Goal: Task Accomplishment & Management: Use online tool/utility

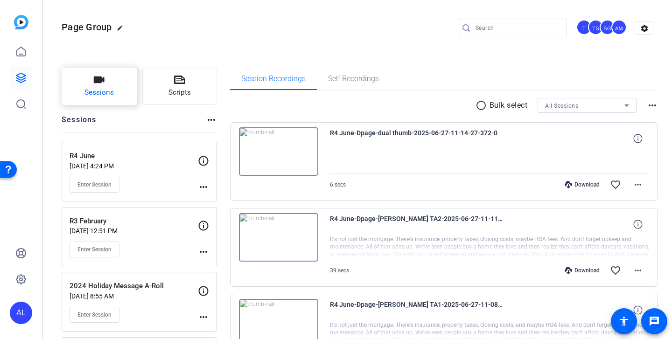
click at [124, 82] on button "Sessions" at bounding box center [99, 86] width 75 height 37
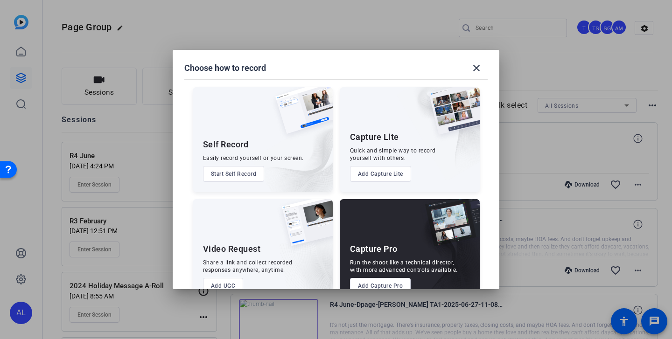
click at [365, 280] on button "Add Capture Pro" at bounding box center [380, 286] width 61 height 16
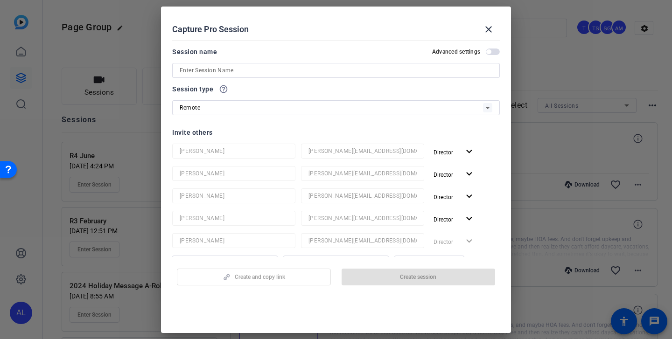
click at [296, 70] on input at bounding box center [336, 70] width 313 height 11
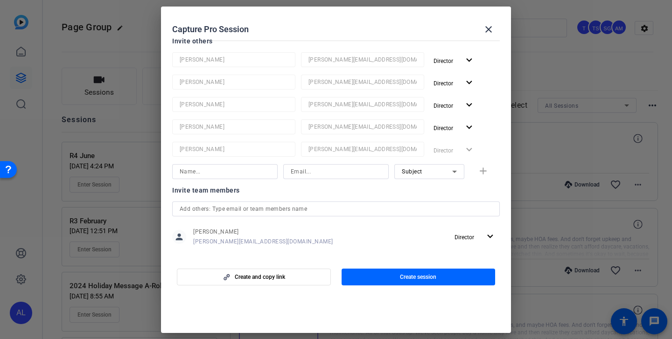
scroll to position [219, 0]
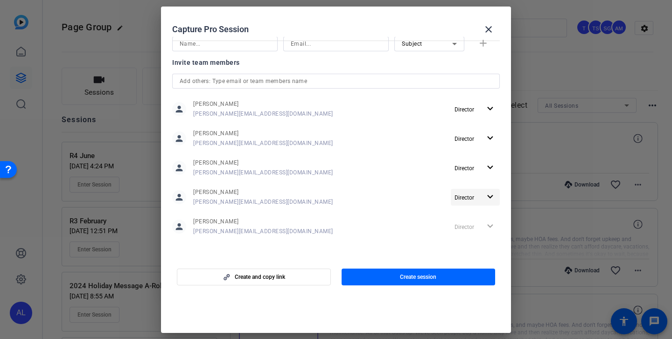
type input "R1 September"
click at [461, 197] on span "Director" at bounding box center [465, 198] width 20 height 7
click at [472, 235] on span "Remove User" at bounding box center [470, 233] width 35 height 7
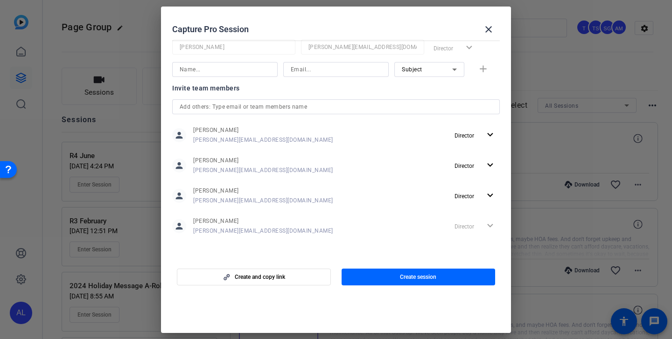
scroll to position [171, 0]
click at [476, 141] on span "button" at bounding box center [475, 135] width 49 height 22
click at [477, 172] on span "Remove User" at bounding box center [470, 171] width 35 height 7
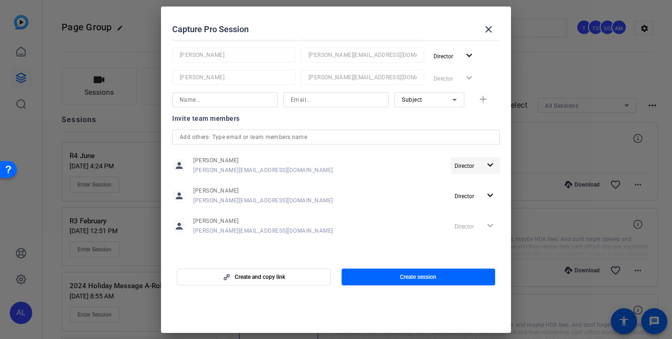
click at [471, 161] on span "Director" at bounding box center [468, 165] width 26 height 11
click at [471, 205] on span "Remove User" at bounding box center [471, 201] width 37 height 11
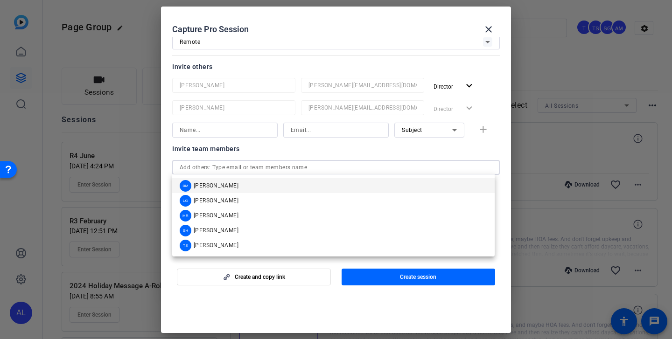
click at [416, 169] on input "text" at bounding box center [336, 167] width 313 height 11
click at [269, 217] on mat-option "MR Molly Roland" at bounding box center [333, 215] width 323 height 15
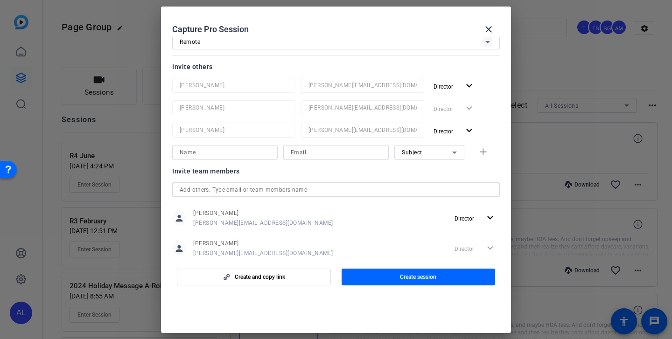
click at [273, 185] on input "text" at bounding box center [336, 189] width 313 height 11
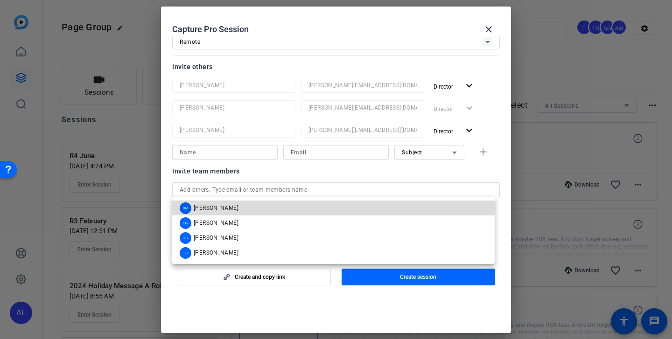
click at [267, 207] on mat-option "BM Betsy Mugavero" at bounding box center [333, 208] width 323 height 15
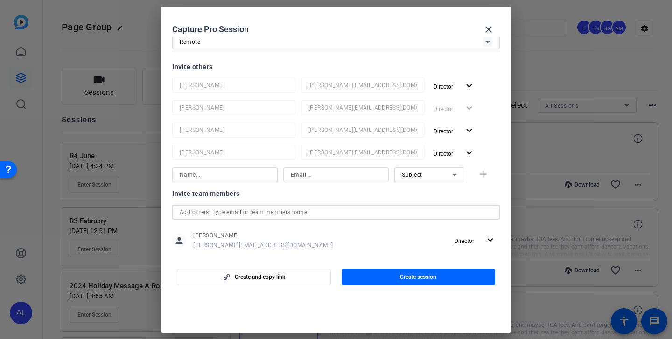
click at [268, 215] on input "text" at bounding box center [336, 212] width 313 height 11
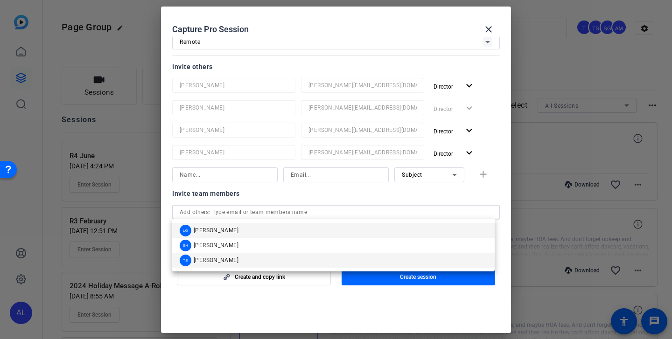
click at [250, 260] on mat-option "TS Tracy Shaw" at bounding box center [333, 260] width 323 height 15
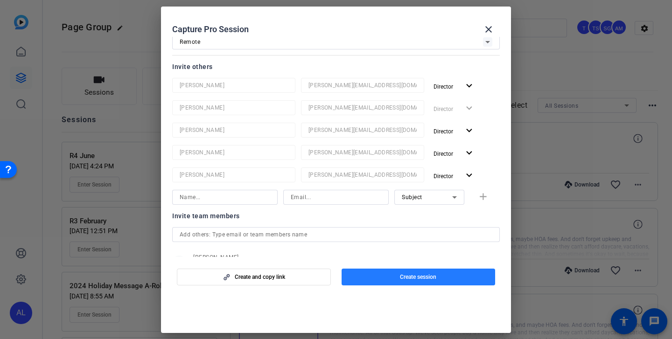
click at [411, 275] on span "Create session" at bounding box center [418, 277] width 36 height 7
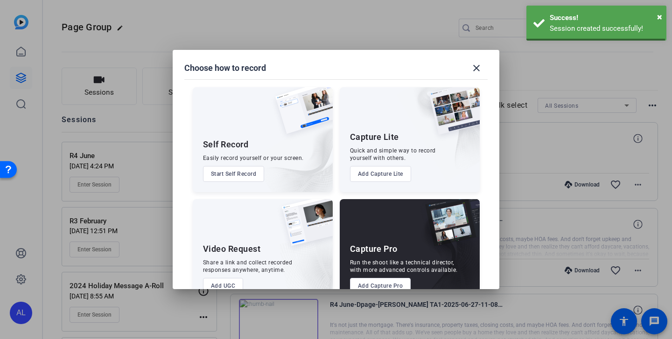
scroll to position [0, 0]
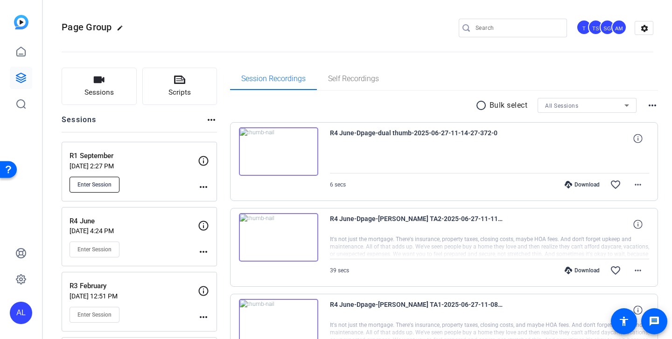
click at [92, 191] on button "Enter Session" at bounding box center [95, 185] width 50 height 16
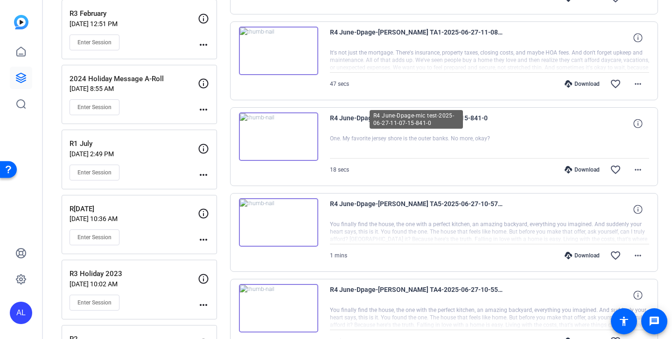
scroll to position [288, 0]
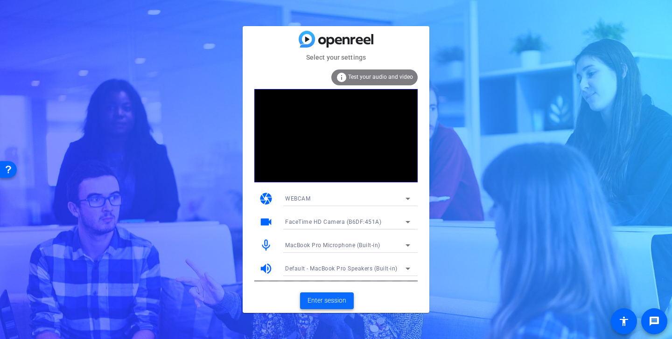
click at [340, 303] on span "Enter session" at bounding box center [327, 301] width 39 height 10
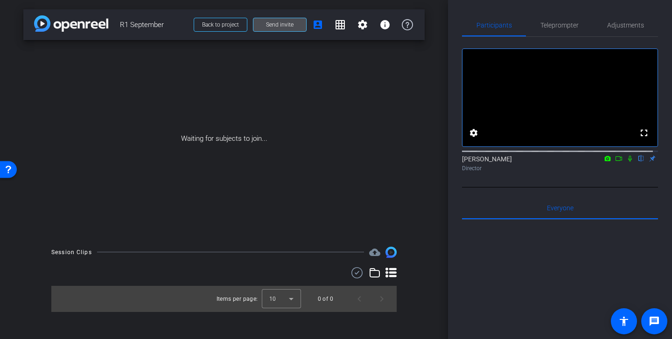
click at [280, 25] on span "Send invite" at bounding box center [280, 24] width 28 height 7
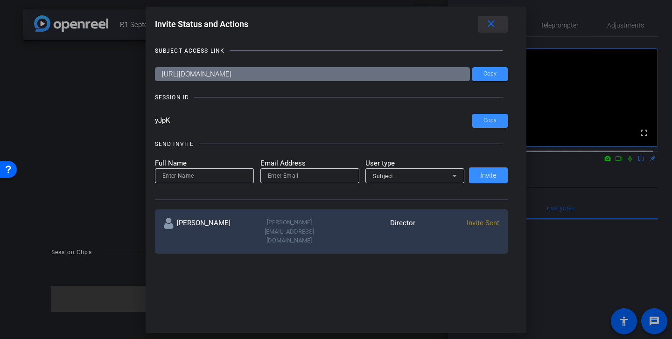
click at [497, 21] on mat-icon "close" at bounding box center [491, 24] width 12 height 12
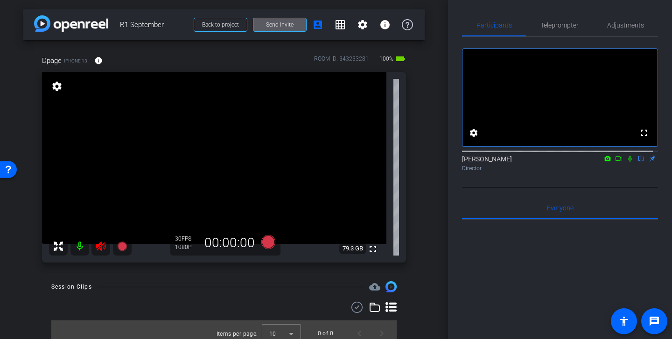
click at [99, 242] on icon at bounding box center [100, 246] width 11 height 11
click at [629, 26] on span "Adjustments" at bounding box center [625, 25] width 37 height 7
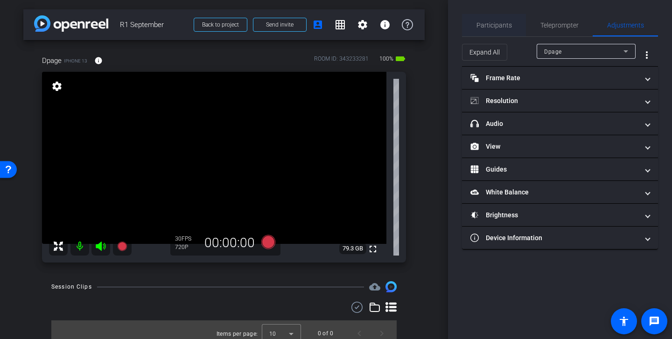
click at [494, 29] on span "Participants" at bounding box center [494, 25] width 35 height 22
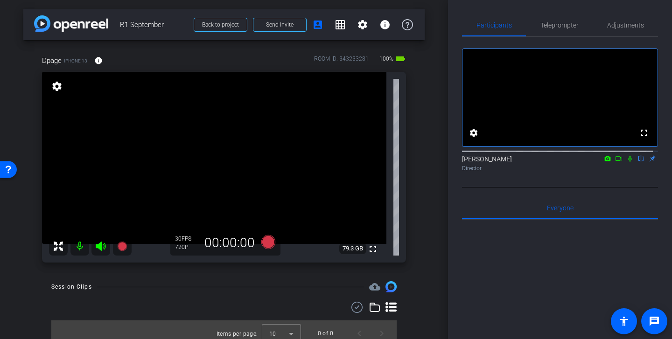
click at [191, 165] on video at bounding box center [214, 158] width 344 height 172
click at [629, 25] on span "Adjustments" at bounding box center [625, 25] width 37 height 7
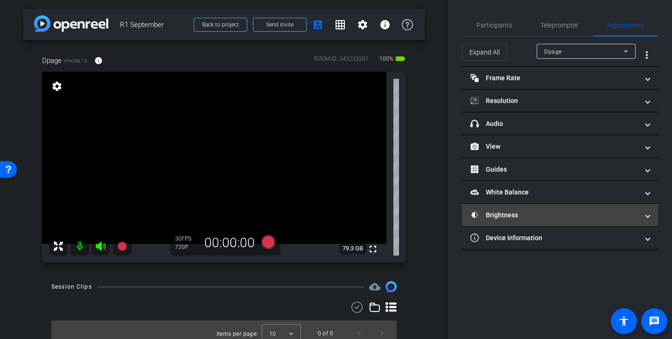
click at [554, 215] on mat-panel-title "Brightness" at bounding box center [555, 216] width 168 height 10
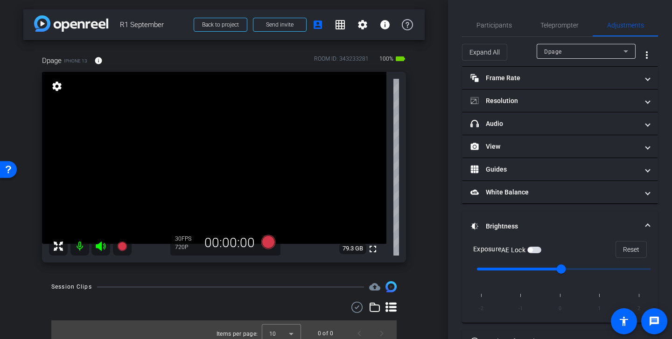
click at [554, 216] on mat-expansion-panel-header "Brightness" at bounding box center [560, 226] width 196 height 30
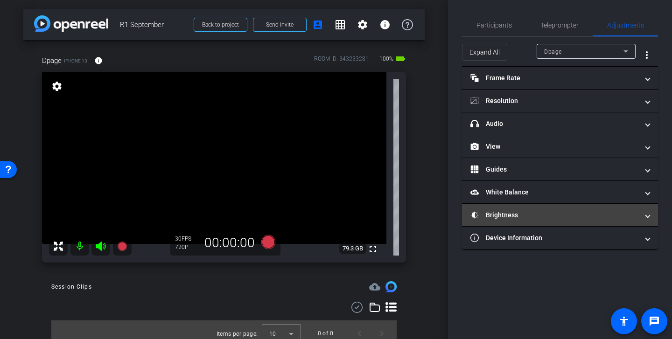
click at [554, 212] on mat-panel-title "Brightness" at bounding box center [555, 216] width 168 height 10
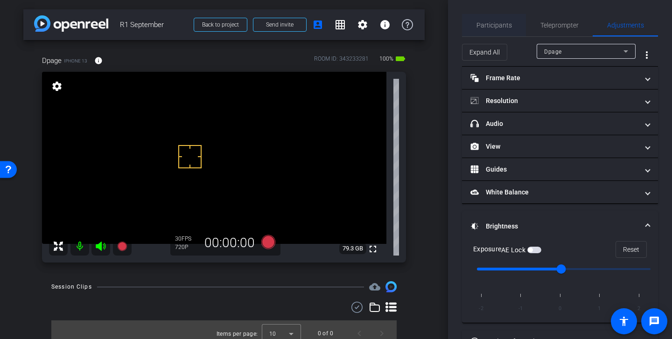
click at [507, 24] on span "Participants" at bounding box center [494, 25] width 35 height 7
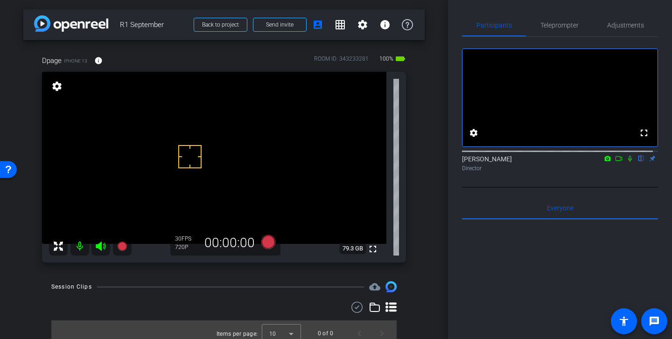
click at [105, 164] on video at bounding box center [214, 158] width 344 height 172
click at [133, 141] on video at bounding box center [214, 158] width 344 height 172
click at [301, 87] on video at bounding box center [214, 158] width 344 height 172
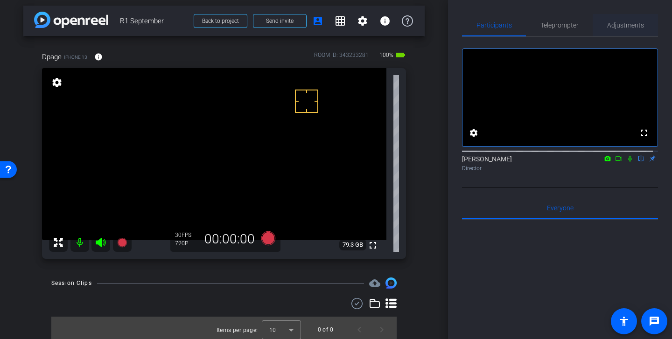
click at [614, 31] on span "Adjustments" at bounding box center [625, 25] width 37 height 22
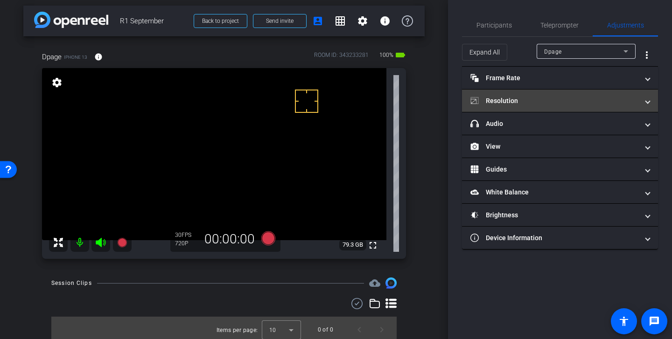
click at [556, 103] on mat-panel-title "Resolution" at bounding box center [555, 101] width 168 height 10
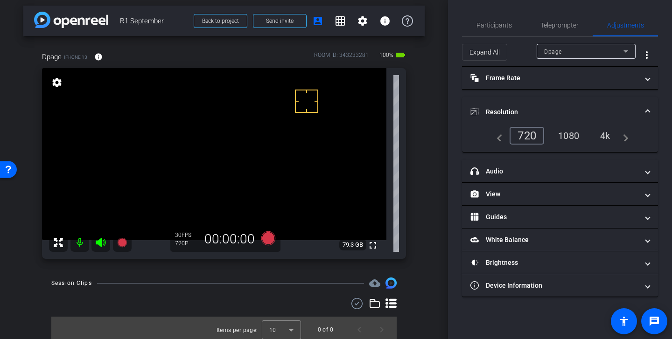
click at [577, 133] on div "1080" at bounding box center [568, 136] width 35 height 16
click at [568, 109] on mat-panel-title "Resolution" at bounding box center [555, 112] width 168 height 10
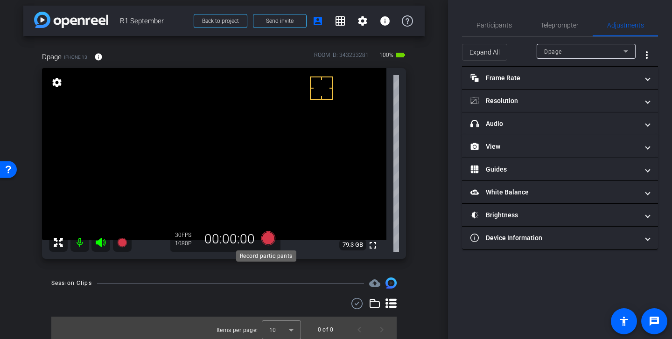
click at [261, 238] on icon at bounding box center [268, 239] width 14 height 14
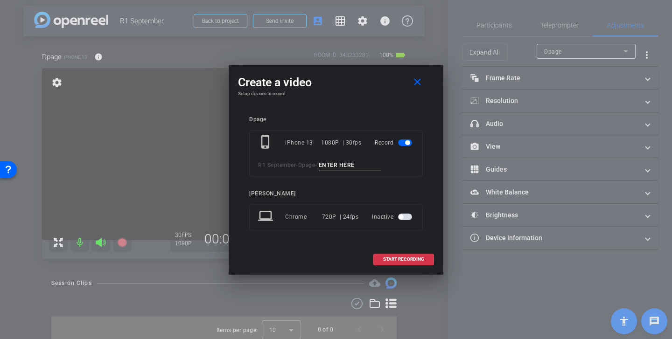
click at [346, 165] on input at bounding box center [350, 166] width 63 height 12
type input "b"
type input "window no ringlight"
click at [413, 260] on span "START RECORDING" at bounding box center [403, 259] width 41 height 5
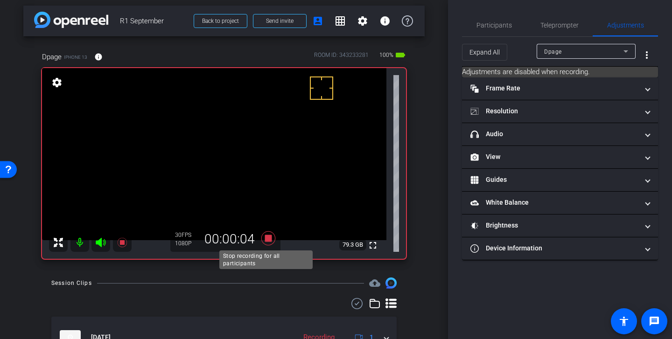
click at [267, 239] on icon at bounding box center [268, 239] width 14 height 14
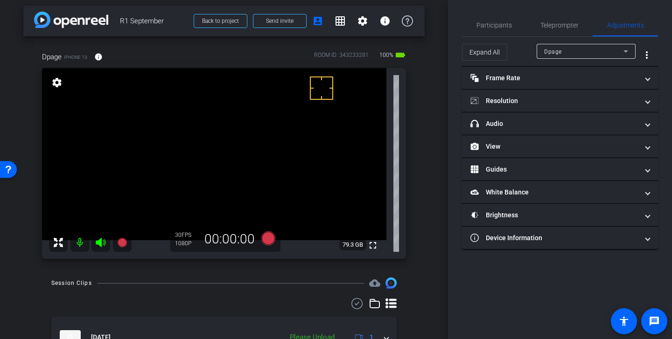
scroll to position [56, 0]
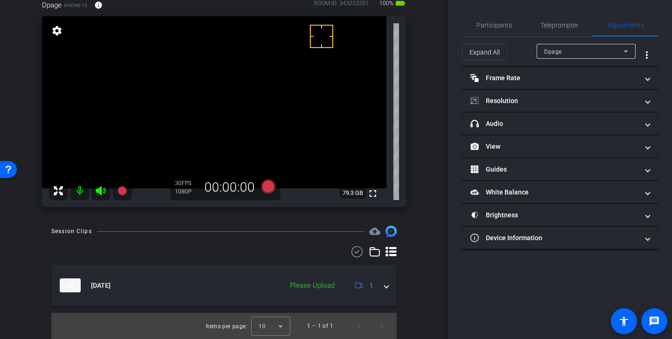
click at [351, 254] on icon at bounding box center [357, 251] width 14 height 11
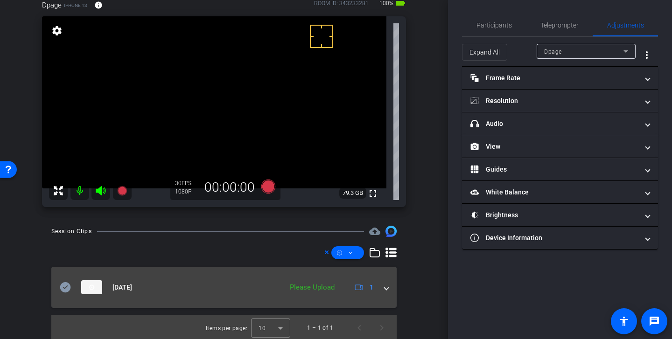
click at [65, 288] on icon at bounding box center [65, 287] width 11 height 10
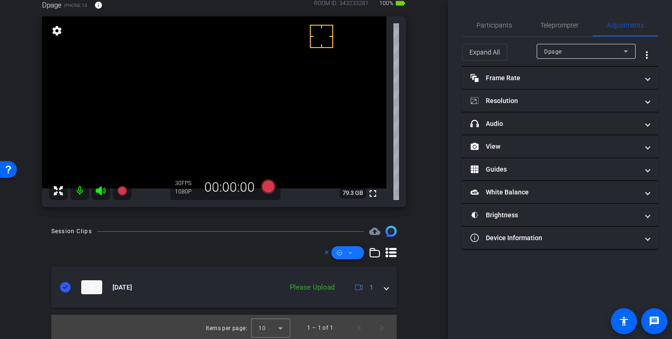
click at [350, 252] on span at bounding box center [347, 253] width 33 height 22
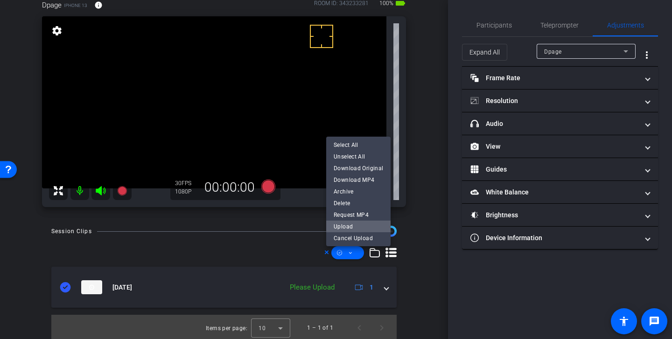
click at [358, 229] on span "Upload" at bounding box center [358, 226] width 49 height 11
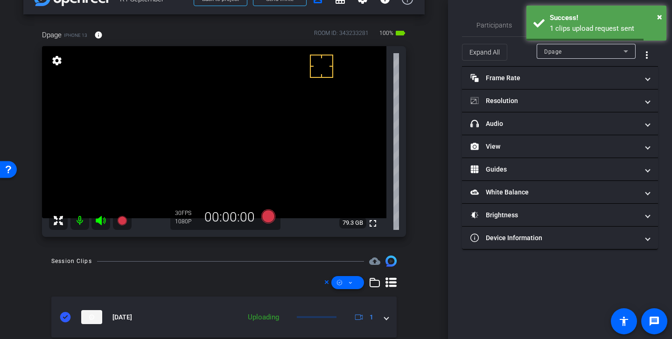
scroll to position [20, 0]
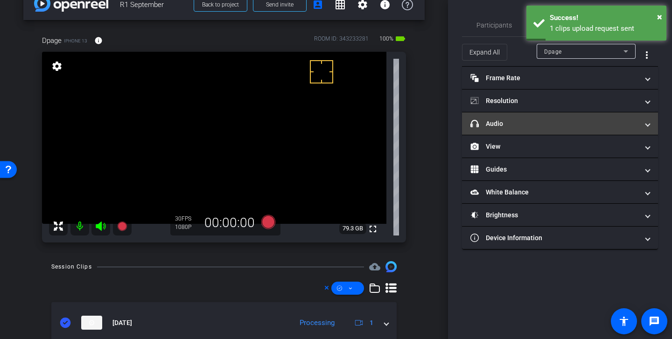
click at [528, 118] on mat-expansion-panel-header "headphone icon Audio" at bounding box center [560, 123] width 196 height 22
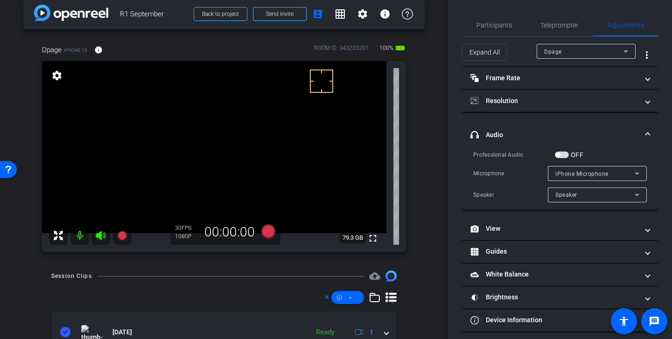
scroll to position [0, 0]
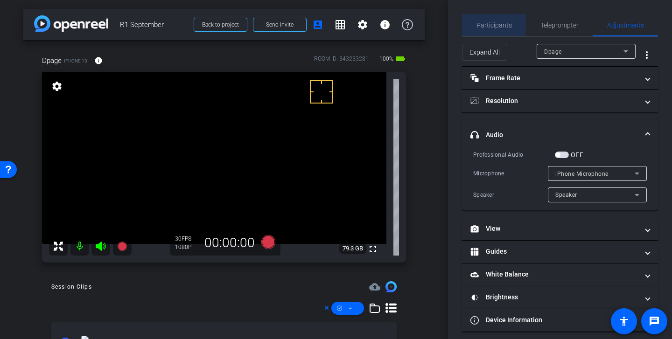
click at [492, 23] on span "Participants" at bounding box center [494, 25] width 35 height 7
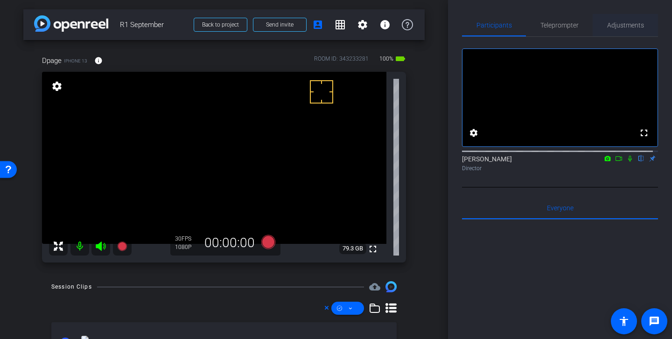
click at [618, 23] on span "Adjustments" at bounding box center [625, 25] width 37 height 7
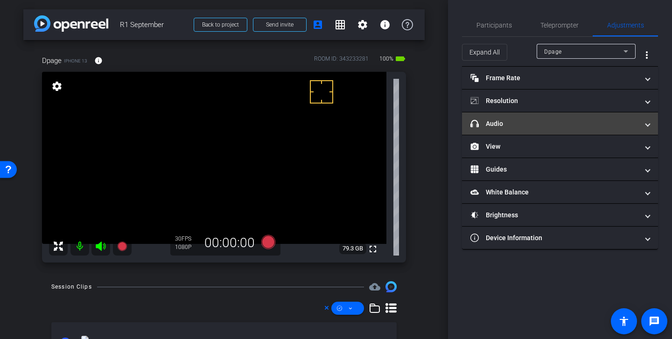
click at [576, 123] on mat-panel-title "headphone icon Audio" at bounding box center [555, 124] width 168 height 10
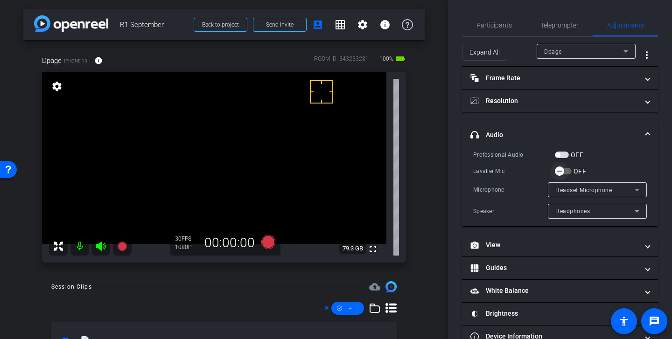
click at [564, 169] on span "button" at bounding box center [559, 171] width 19 height 19
click at [498, 24] on span "Participants" at bounding box center [494, 25] width 35 height 7
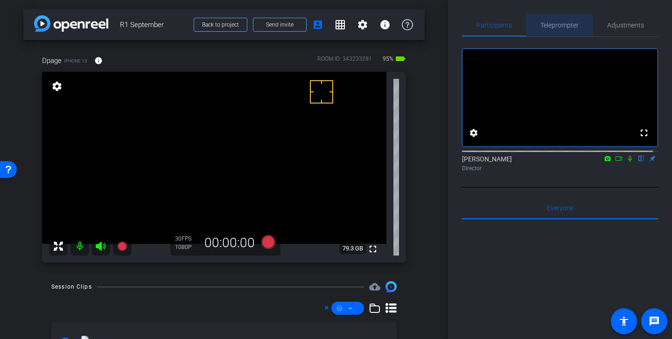
click at [562, 28] on span "Teleprompter" at bounding box center [560, 25] width 38 height 7
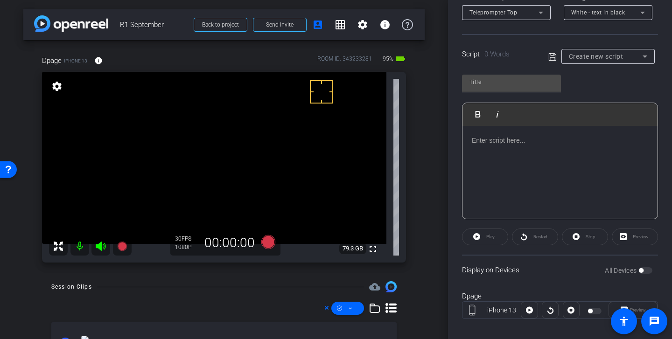
scroll to position [171, 0]
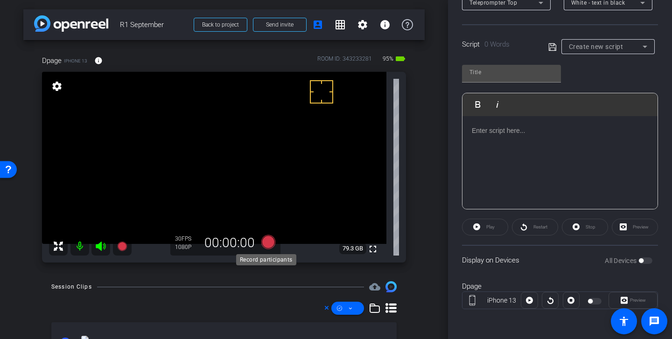
click at [270, 241] on icon at bounding box center [268, 242] width 14 height 14
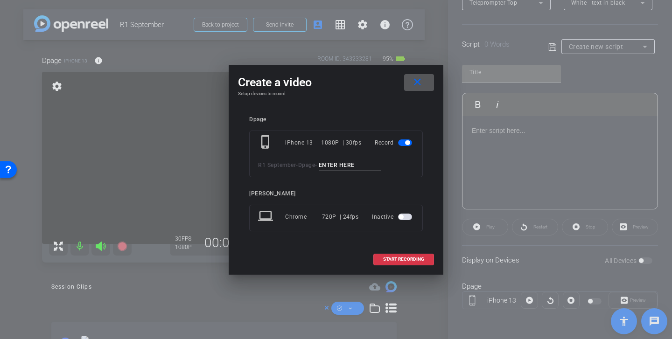
click at [351, 171] on div "phone_iphone iPhone 13 1080P | 30fps Record R1 September - Dpage -" at bounding box center [336, 154] width 174 height 47
click at [336, 165] on input at bounding box center [350, 166] width 63 height 12
type input "Danielle"
click at [404, 258] on span "START RECORDING" at bounding box center [403, 259] width 41 height 5
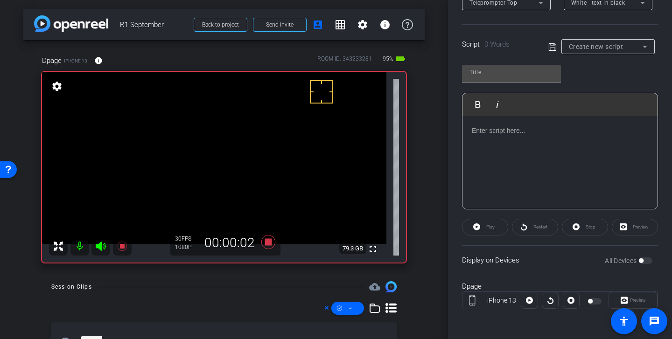
scroll to position [0, 0]
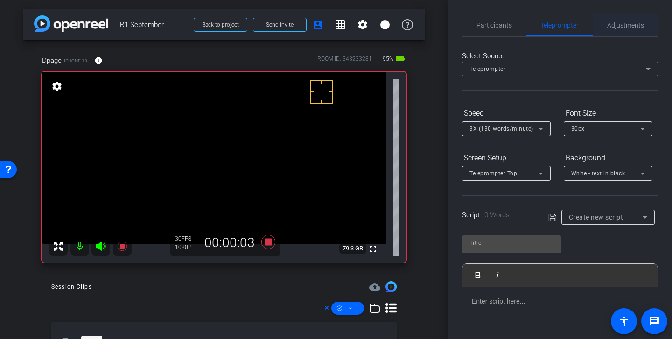
click at [615, 24] on span "Adjustments" at bounding box center [625, 25] width 37 height 7
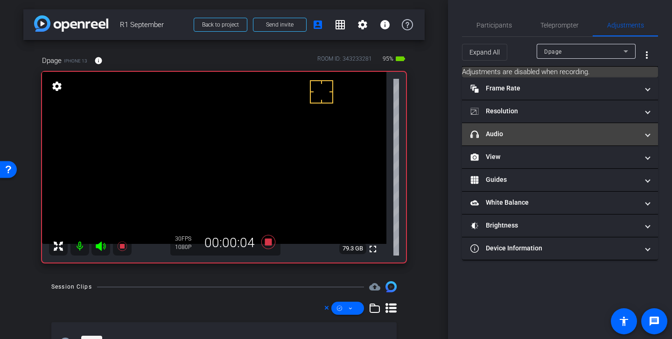
click at [530, 137] on mat-panel-title "headphone icon Audio" at bounding box center [555, 134] width 168 height 10
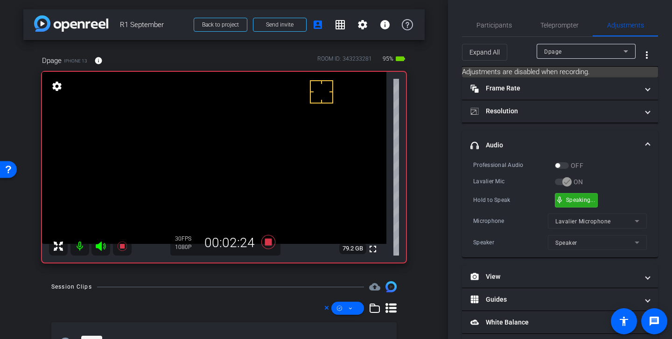
click at [574, 194] on div "mic_none Speaking..." at bounding box center [576, 201] width 42 height 14
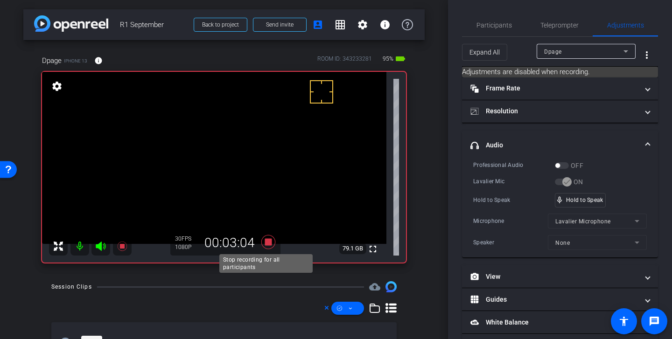
click at [267, 242] on icon at bounding box center [268, 242] width 14 height 14
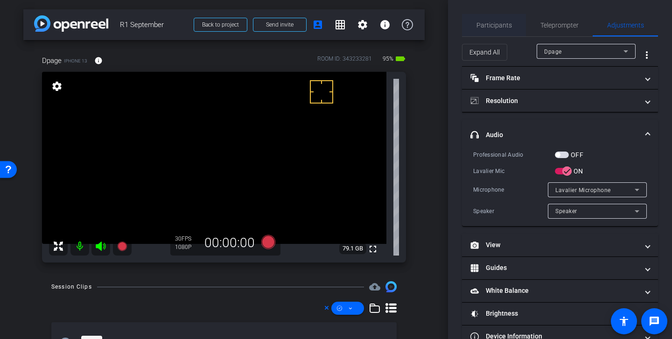
click at [497, 23] on span "Participants" at bounding box center [494, 25] width 35 height 7
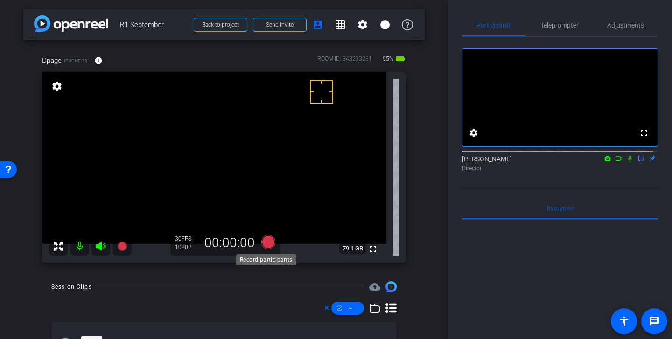
click at [267, 242] on icon at bounding box center [268, 242] width 14 height 14
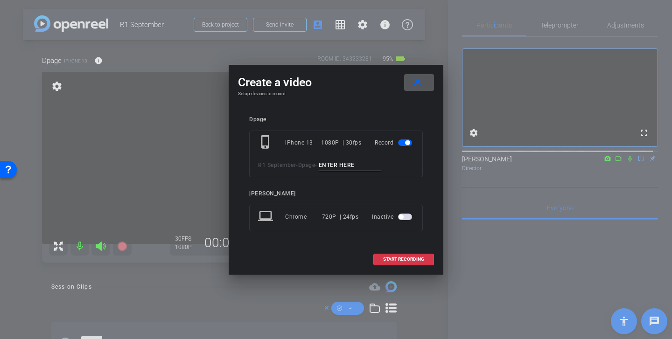
click at [350, 166] on input at bounding box center [350, 166] width 63 height 12
type input "window 2"
click at [401, 256] on span at bounding box center [404, 259] width 60 height 22
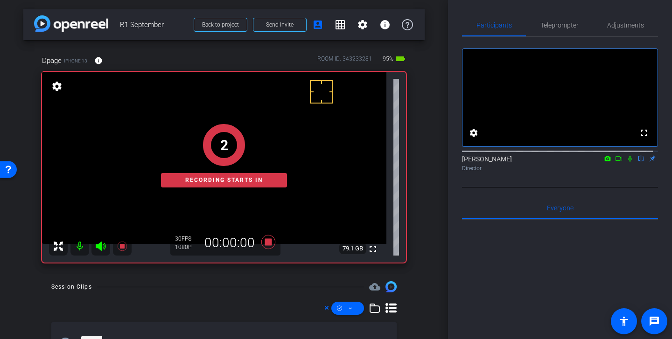
click at [303, 84] on div "2 Recording starts in" at bounding box center [224, 155] width 364 height 213
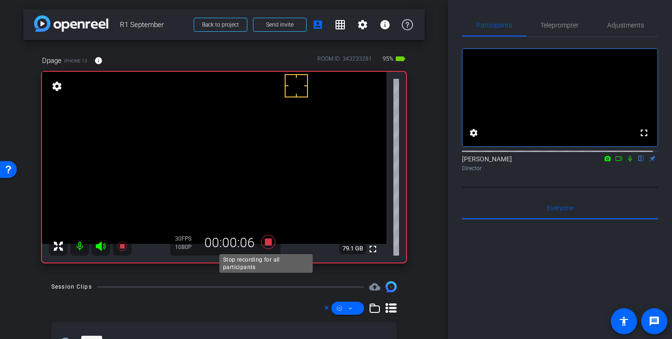
click at [267, 244] on icon at bounding box center [268, 242] width 14 height 14
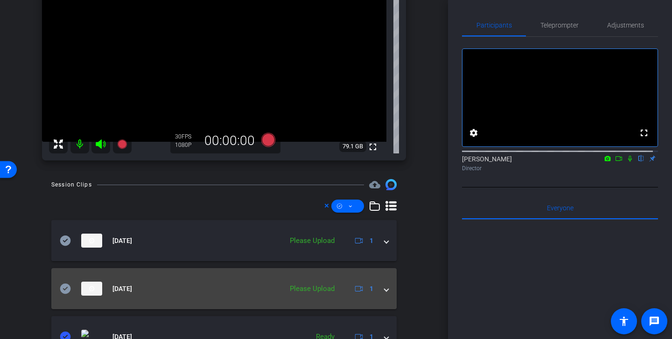
scroll to position [107, 0]
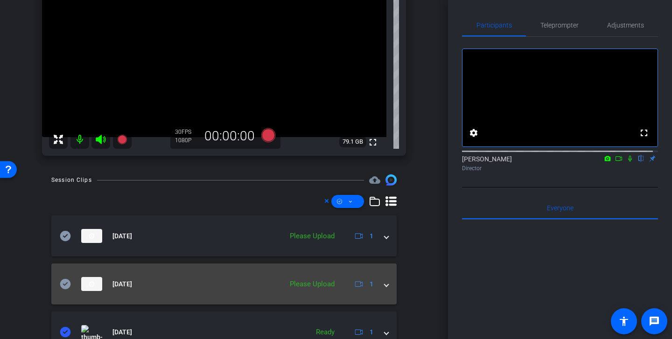
click at [68, 288] on icon at bounding box center [65, 284] width 11 height 10
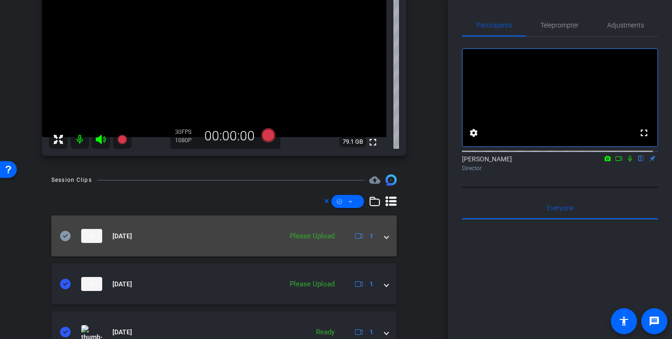
click at [64, 234] on icon at bounding box center [65, 236] width 11 height 10
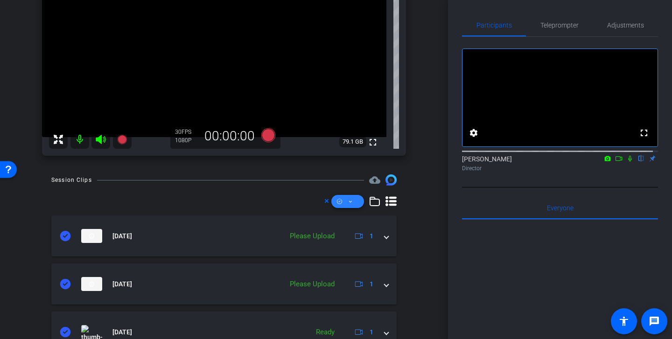
click at [352, 204] on span at bounding box center [347, 201] width 33 height 22
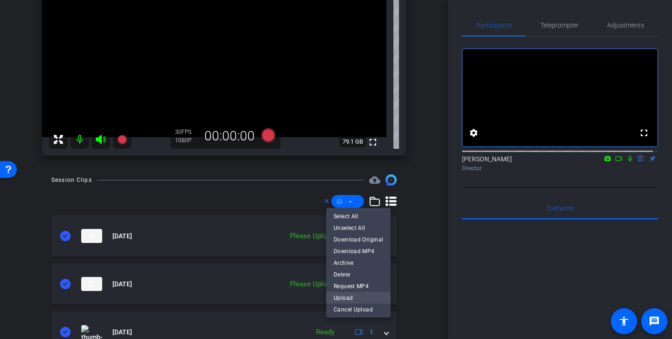
click at [358, 298] on span "Upload" at bounding box center [358, 298] width 49 height 11
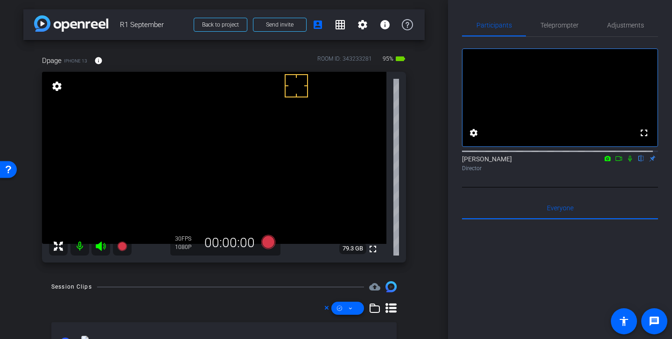
scroll to position [1, 0]
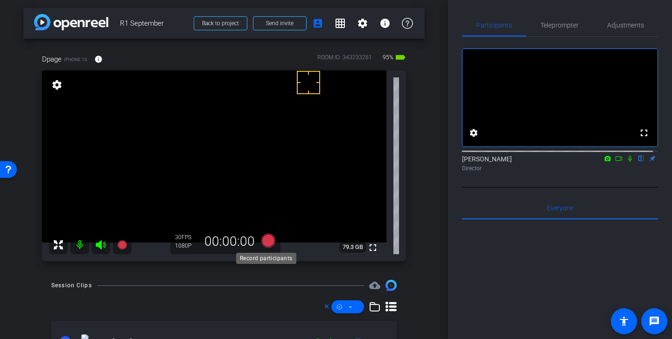
click at [266, 241] on icon at bounding box center [268, 241] width 14 height 14
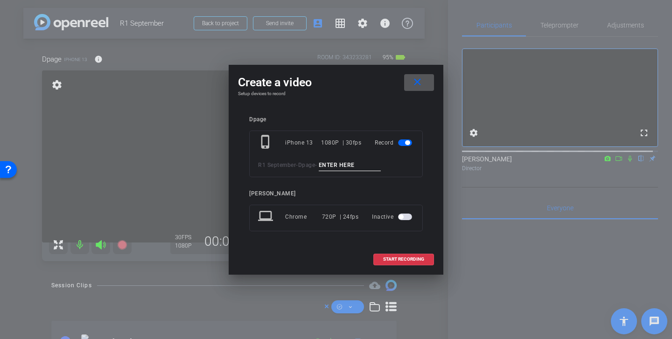
click at [344, 171] on div "phone_iphone iPhone 13 1080P | 30fps Record R1 September - Dpage -" at bounding box center [336, 154] width 174 height 47
click at [333, 163] on input at bounding box center [350, 166] width 63 height 12
type input "Erin"
click at [393, 256] on span at bounding box center [404, 259] width 60 height 22
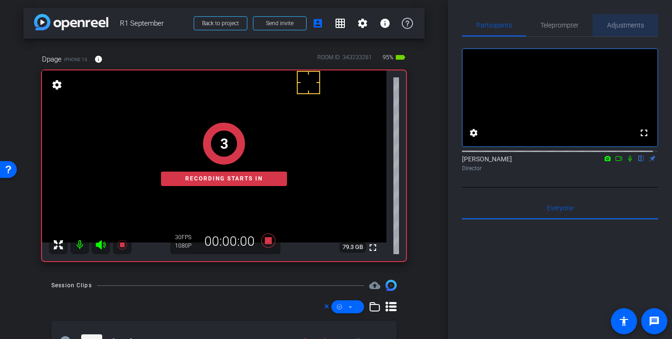
click at [639, 21] on span "Adjustments" at bounding box center [625, 25] width 37 height 22
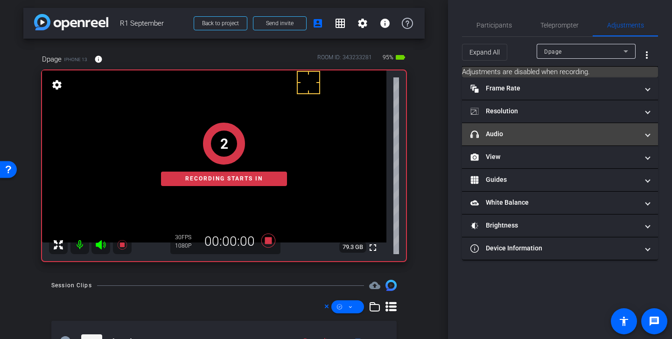
click at [549, 130] on mat-panel-title "headphone icon Audio" at bounding box center [555, 134] width 168 height 10
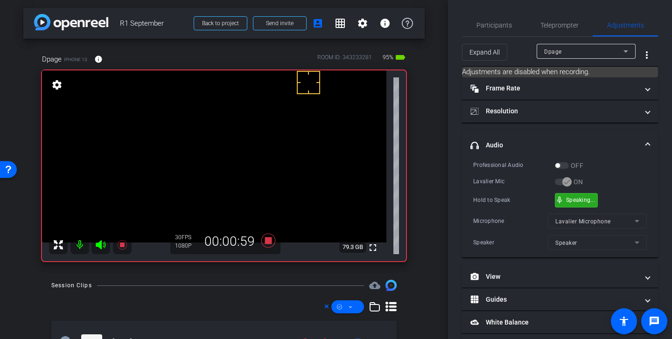
click at [578, 203] on div "mic_none Speaking..." at bounding box center [576, 201] width 42 height 14
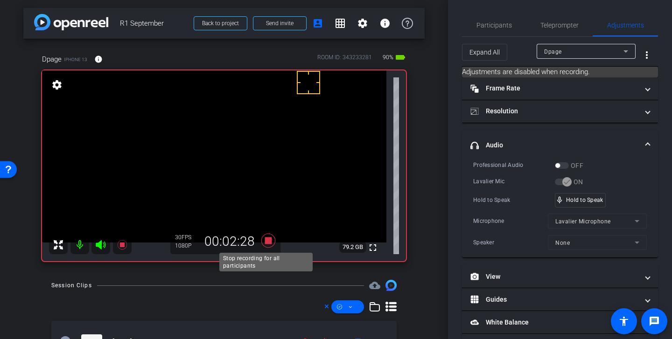
click at [267, 244] on icon at bounding box center [268, 241] width 14 height 14
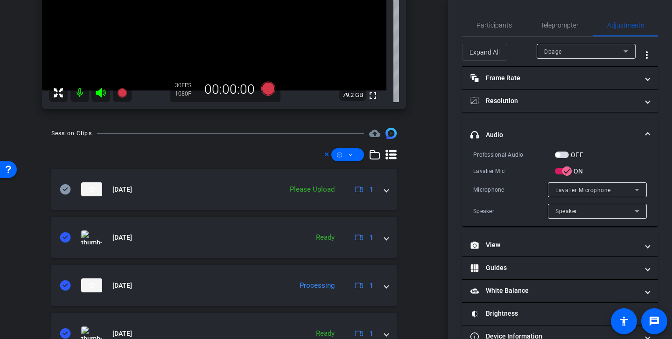
scroll to position [155, 0]
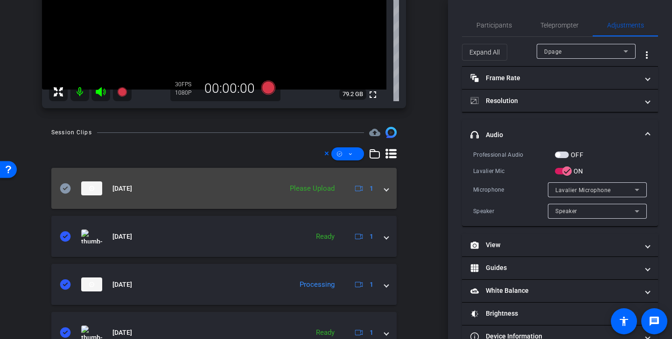
click at [64, 186] on icon at bounding box center [65, 188] width 11 height 10
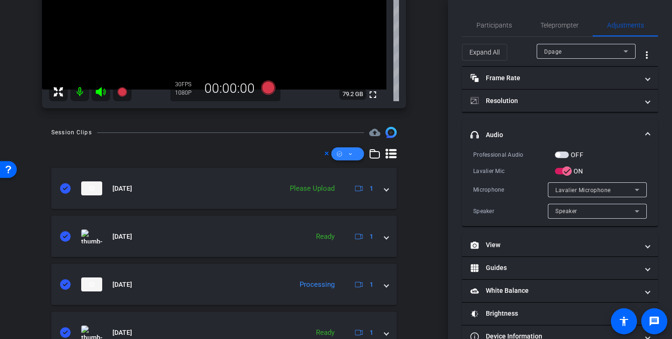
click at [348, 153] on span at bounding box center [347, 154] width 33 height 22
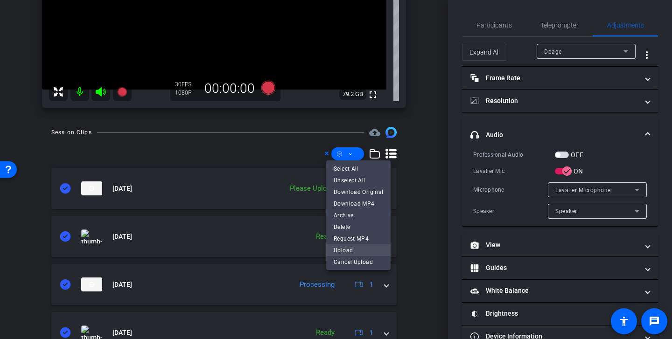
click at [357, 251] on span "Upload" at bounding box center [358, 250] width 49 height 11
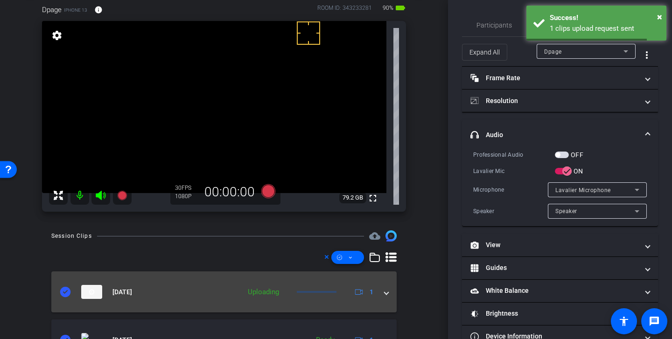
scroll to position [37, 0]
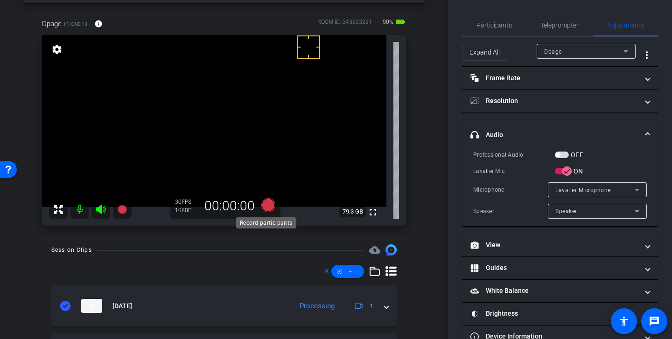
click at [269, 207] on icon at bounding box center [268, 205] width 14 height 14
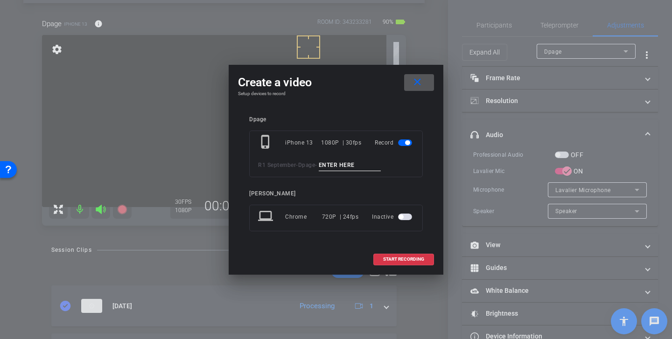
click at [343, 166] on input at bounding box center [350, 166] width 63 height 12
type input "window 3"
click at [410, 260] on span "START RECORDING" at bounding box center [403, 259] width 41 height 5
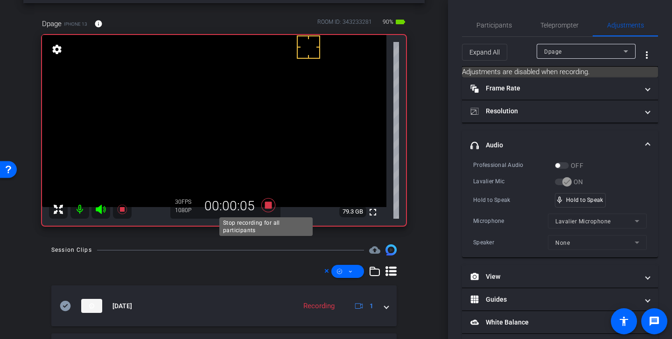
click at [266, 203] on icon at bounding box center [268, 205] width 14 height 14
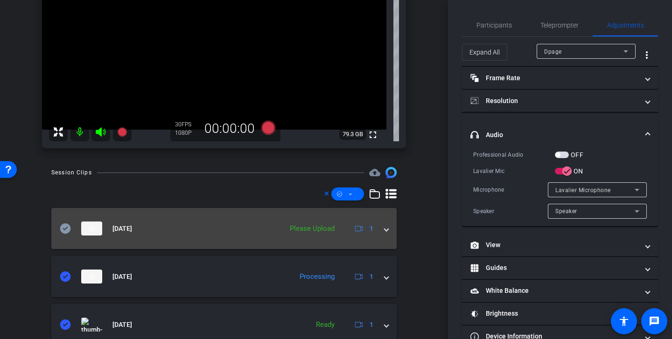
scroll to position [114, 0]
click at [62, 231] on icon at bounding box center [65, 229] width 11 height 10
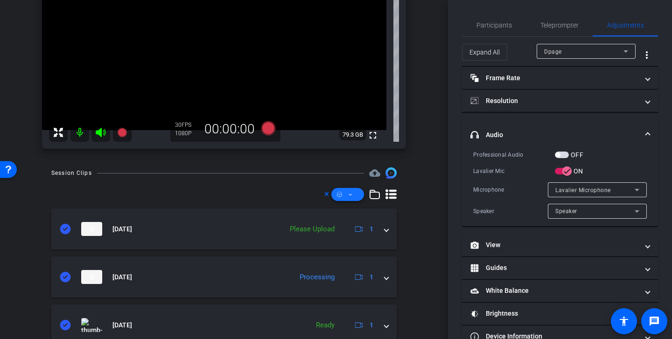
click at [348, 200] on span at bounding box center [347, 194] width 33 height 22
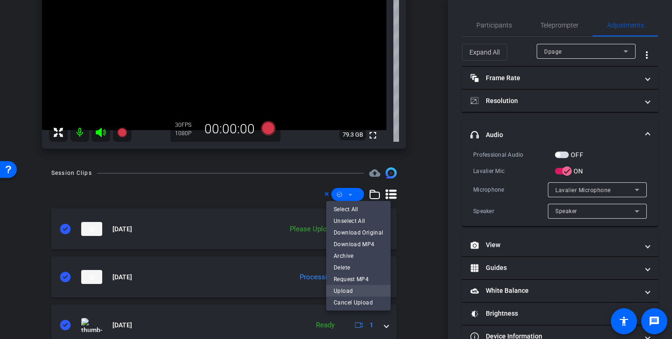
click at [355, 291] on span "Upload" at bounding box center [358, 291] width 49 height 11
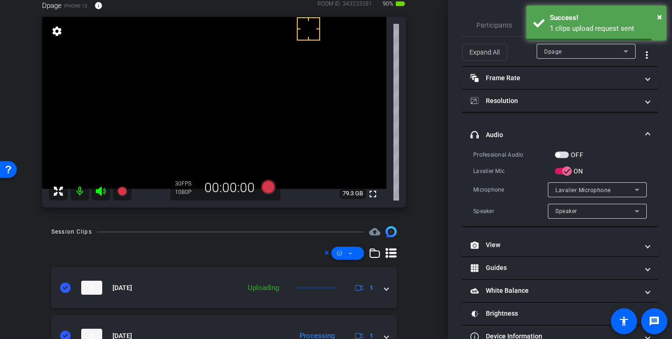
scroll to position [23, 0]
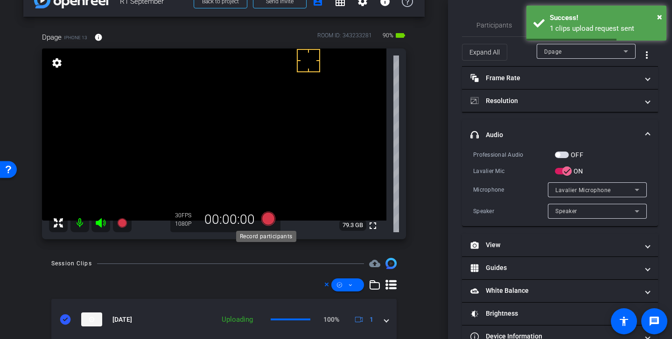
click at [269, 216] on icon at bounding box center [268, 219] width 14 height 14
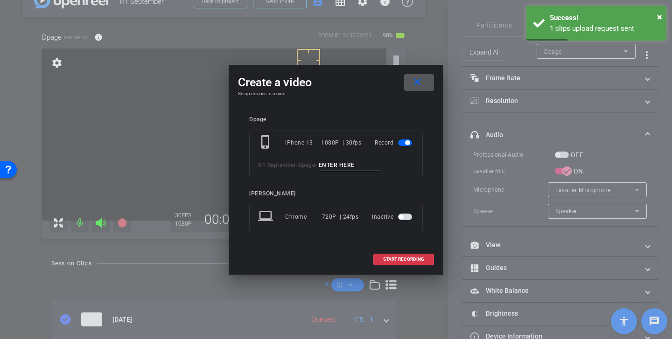
click at [354, 168] on input at bounding box center [350, 166] width 63 height 12
type input "Madi"
click at [405, 258] on span "START RECORDING" at bounding box center [403, 259] width 41 height 5
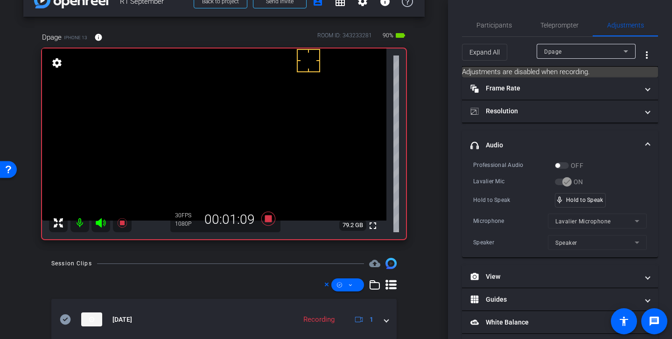
click at [616, 199] on div "Hold to Speak mic_none Hold to Speak" at bounding box center [560, 200] width 174 height 14
click at [268, 219] on icon at bounding box center [268, 219] width 14 height 14
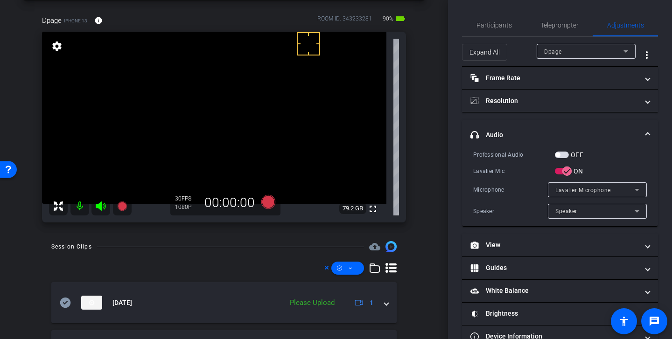
scroll to position [50, 0]
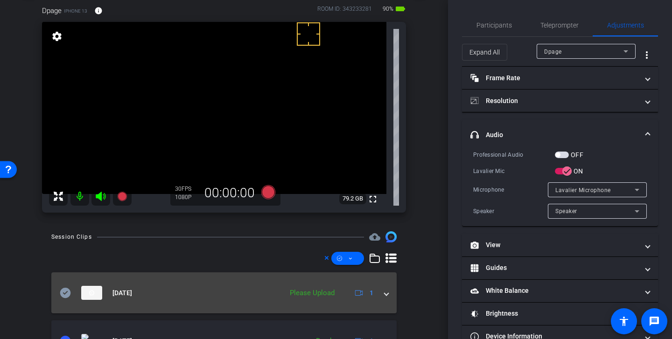
click at [67, 295] on icon at bounding box center [65, 293] width 11 height 10
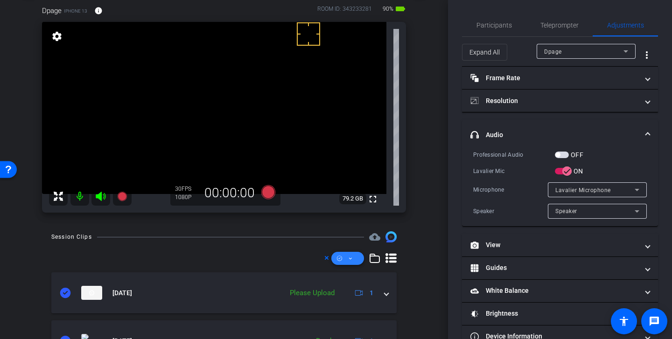
click at [348, 259] on icon at bounding box center [350, 259] width 5 height 12
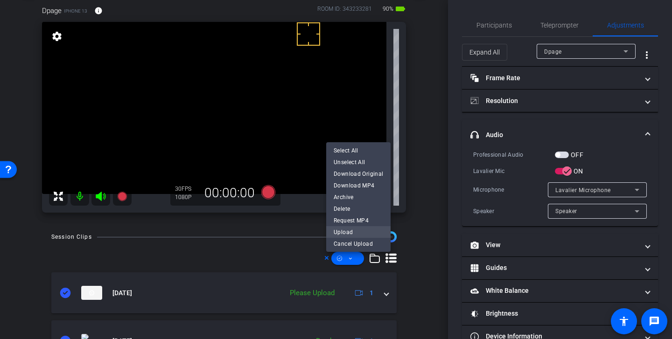
click at [360, 233] on span "Upload" at bounding box center [358, 232] width 49 height 11
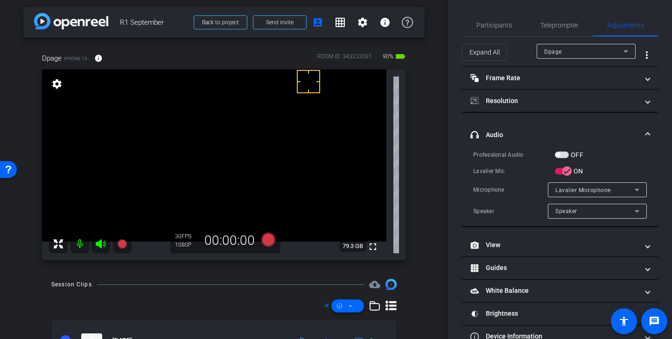
scroll to position [0, 0]
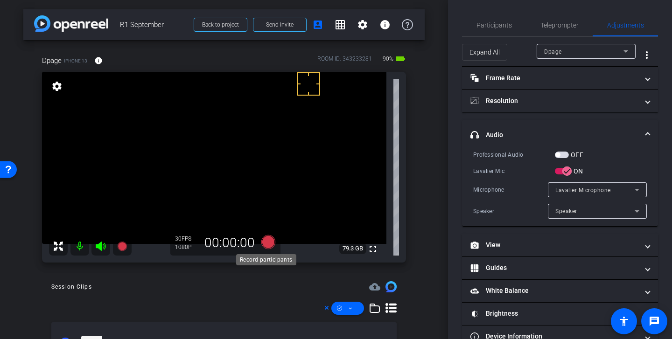
click at [268, 244] on icon at bounding box center [268, 242] width 14 height 14
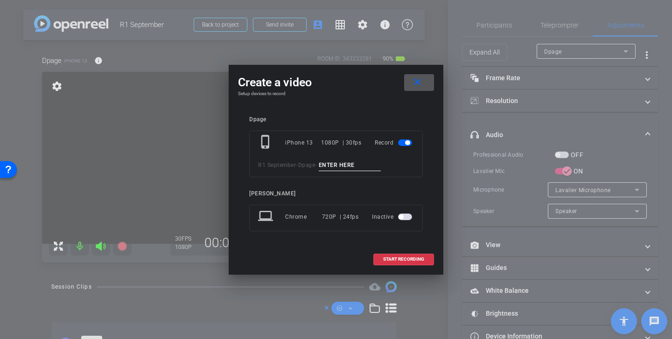
click at [353, 166] on input at bounding box center [350, 166] width 63 height 12
type input "window 4"
click at [414, 258] on span "START RECORDING" at bounding box center [403, 259] width 41 height 5
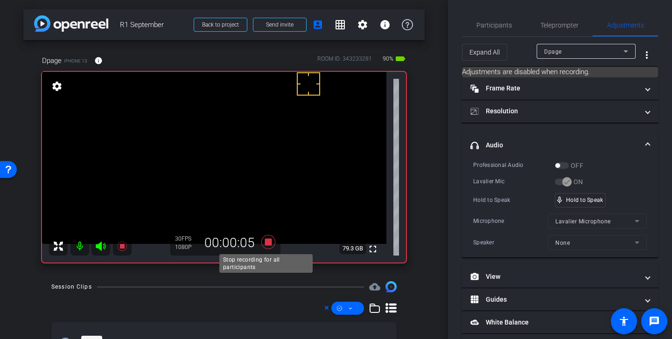
click at [267, 243] on icon at bounding box center [268, 242] width 14 height 14
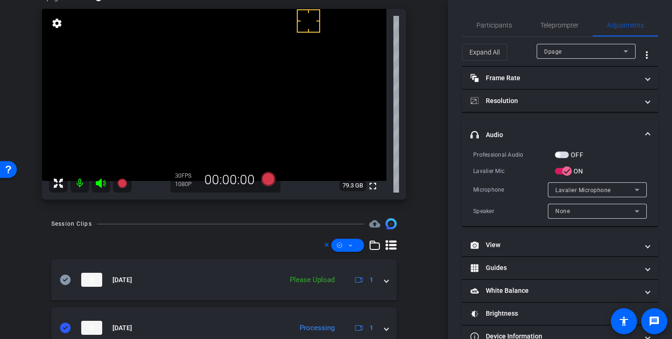
scroll to position [85, 0]
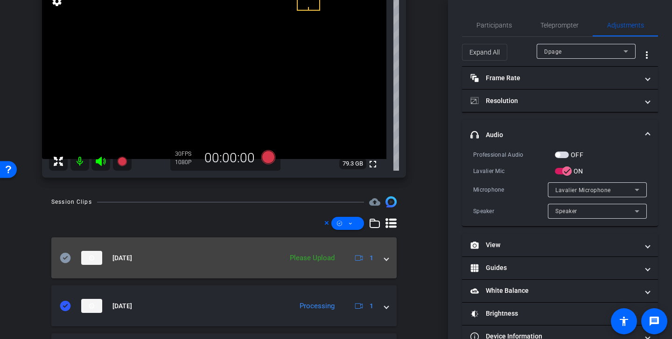
click at [63, 259] on icon at bounding box center [65, 258] width 11 height 11
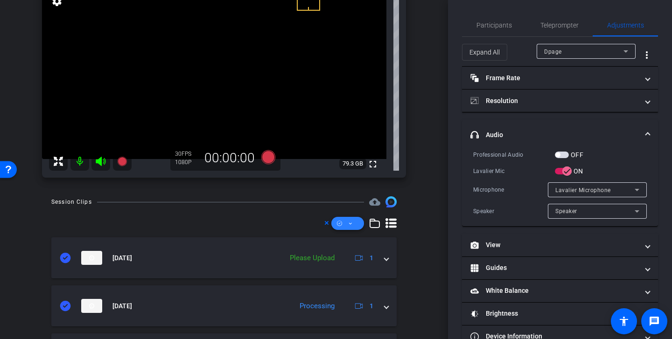
click at [341, 224] on span at bounding box center [347, 223] width 33 height 22
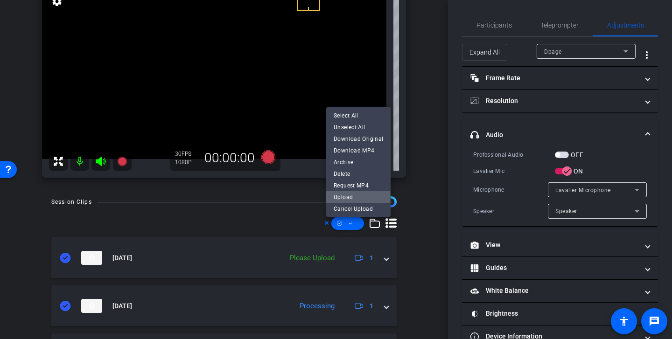
click at [355, 196] on span "Upload" at bounding box center [358, 197] width 49 height 11
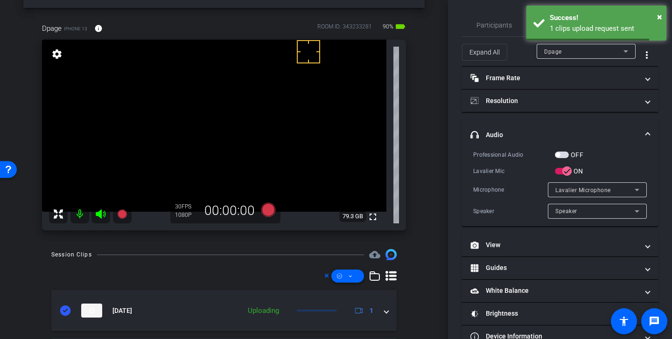
scroll to position [3, 0]
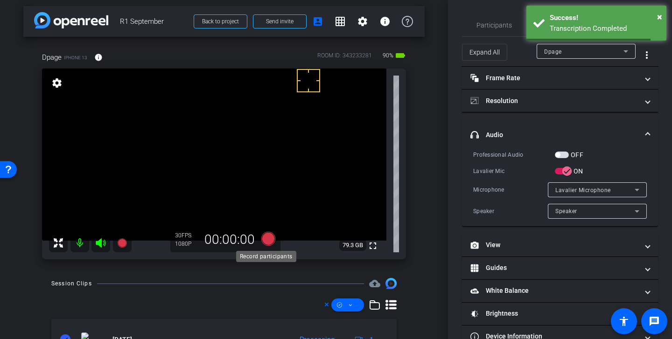
click at [267, 240] on icon at bounding box center [268, 239] width 14 height 14
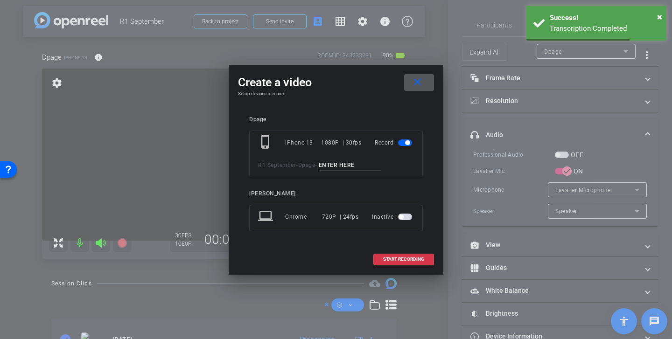
click at [348, 166] on input at bounding box center [350, 166] width 63 height 12
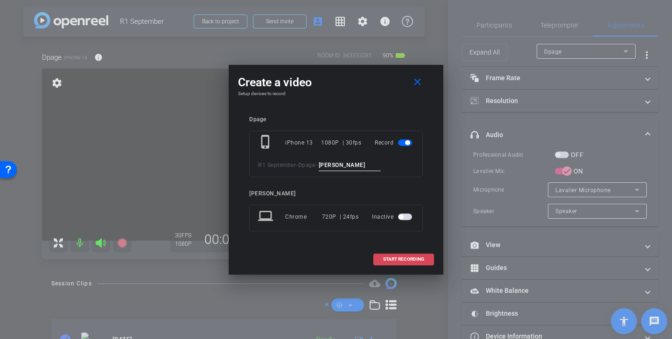
type input "Sue"
click at [403, 259] on span "START RECORDING" at bounding box center [403, 259] width 41 height 5
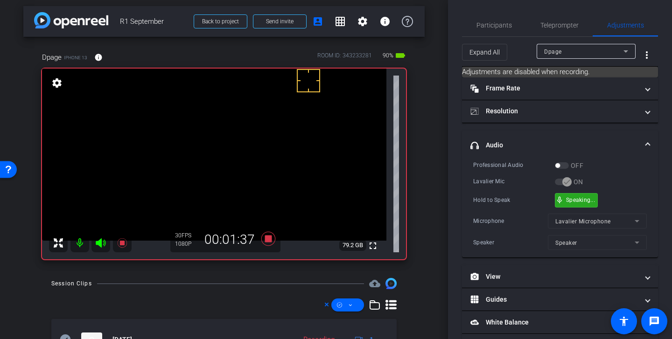
click at [580, 194] on div "mic_none Speaking..." at bounding box center [576, 201] width 42 height 14
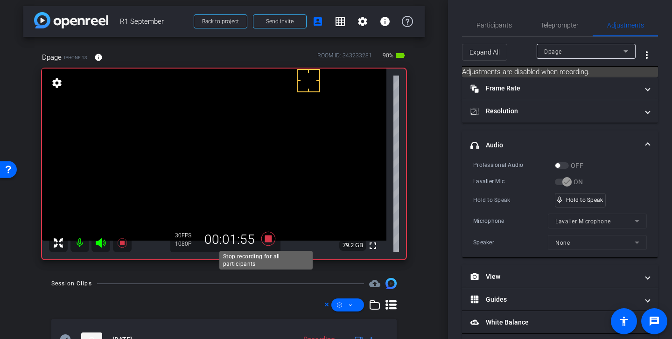
click at [269, 236] on icon at bounding box center [268, 239] width 22 height 17
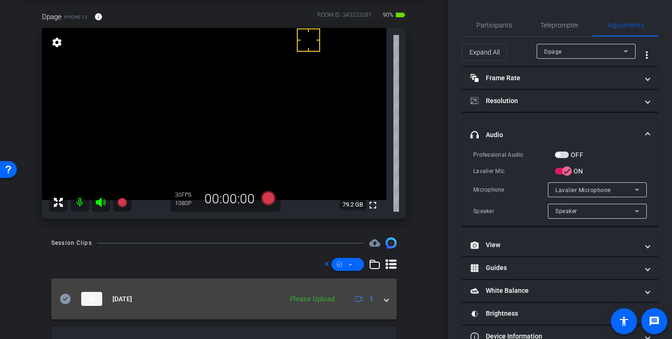
scroll to position [58, 0]
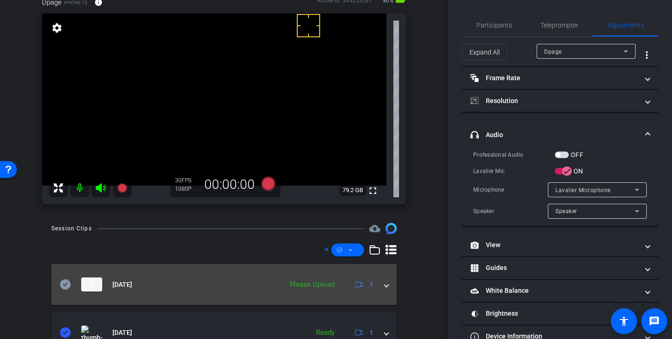
click at [64, 286] on icon at bounding box center [65, 284] width 11 height 11
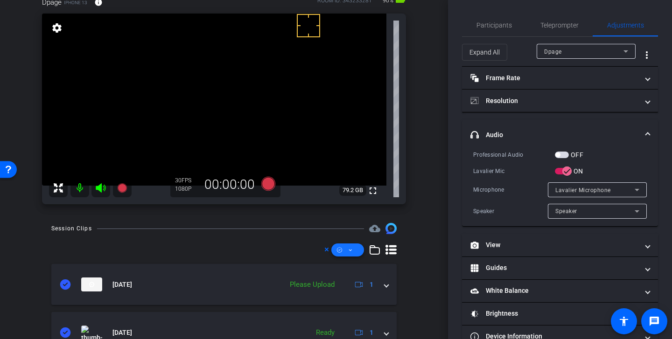
click at [348, 249] on icon at bounding box center [350, 251] width 5 height 12
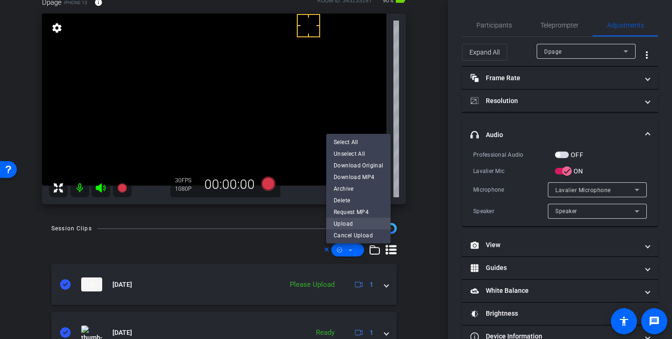
click at [358, 221] on span "Upload" at bounding box center [358, 223] width 49 height 11
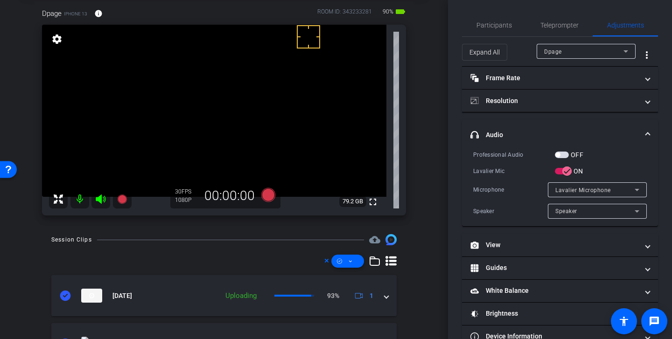
scroll to position [44, 0]
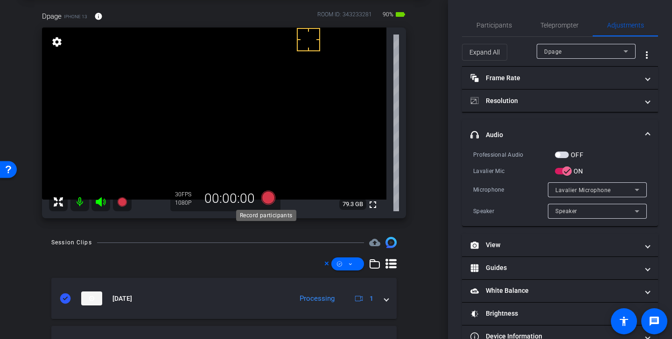
click at [267, 201] on icon at bounding box center [268, 198] width 14 height 14
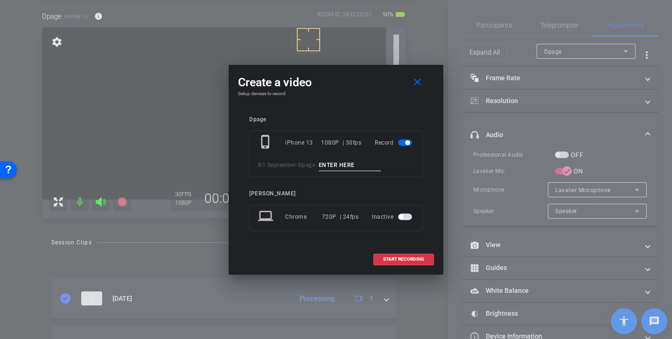
click at [349, 163] on input at bounding box center [350, 166] width 63 height 12
type input "window 5"
click at [409, 257] on span "START RECORDING" at bounding box center [403, 259] width 41 height 5
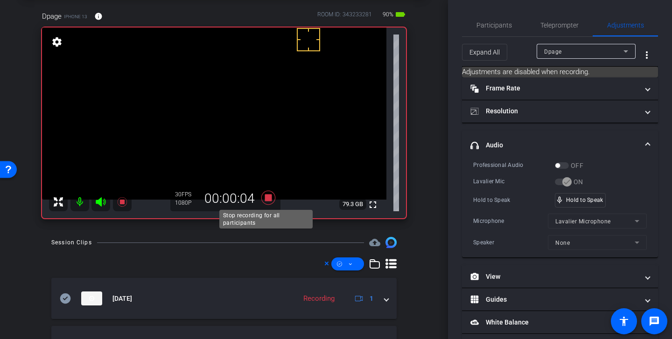
click at [267, 197] on icon at bounding box center [268, 198] width 14 height 14
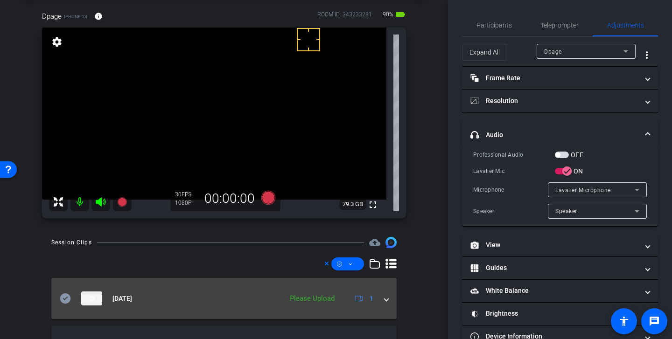
click at [67, 300] on icon at bounding box center [65, 299] width 11 height 10
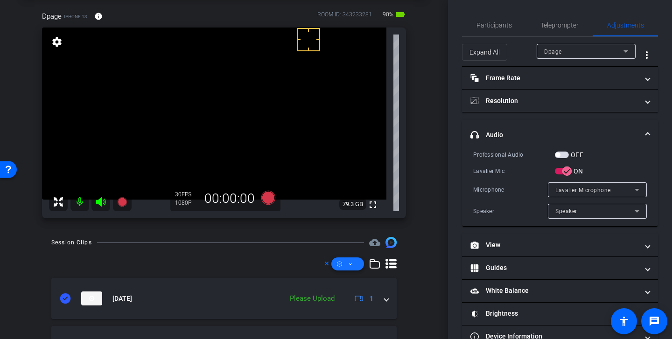
click at [354, 266] on span at bounding box center [347, 264] width 33 height 22
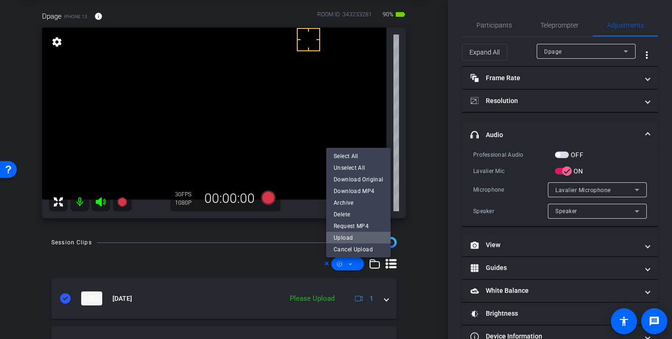
click at [365, 237] on span "Upload" at bounding box center [358, 237] width 49 height 11
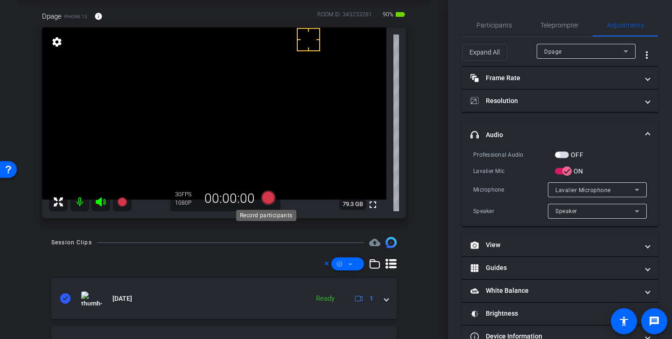
click at [267, 195] on icon at bounding box center [268, 198] width 14 height 14
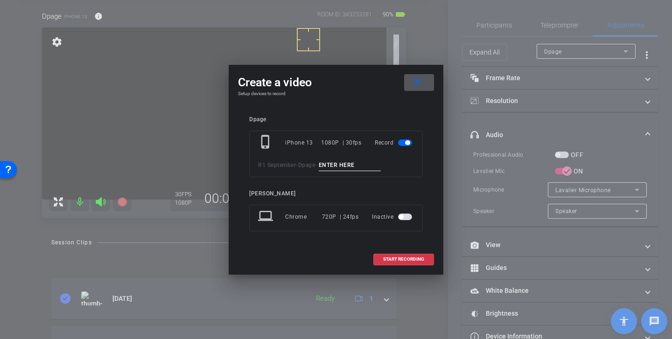
click at [339, 168] on input at bounding box center [350, 166] width 63 height 12
type input "Dawn"
click at [405, 261] on span "START RECORDING" at bounding box center [403, 259] width 41 height 5
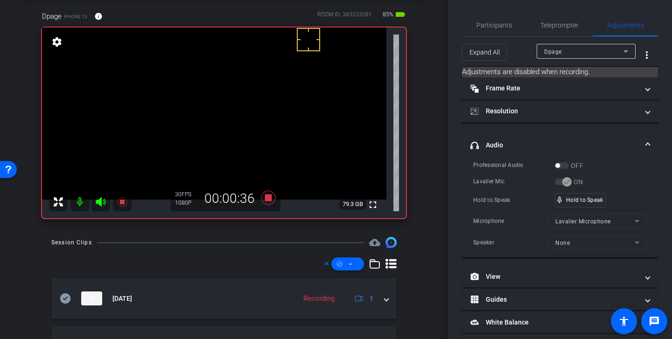
click at [582, 208] on div "Professional Audio OFF Lavalier Mic ON Hold to Speak mic_none Hold to Speak Mic…" at bounding box center [560, 206] width 174 height 90
click at [265, 199] on icon at bounding box center [268, 198] width 14 height 14
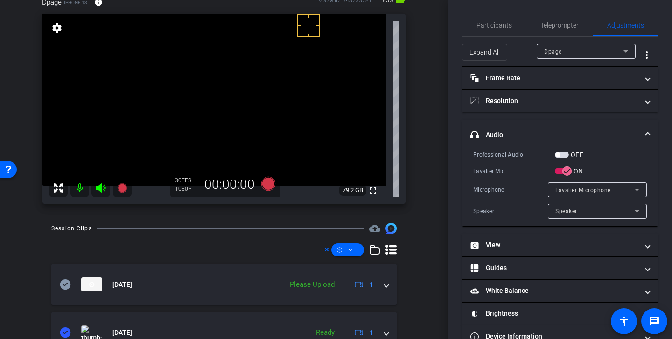
scroll to position [59, 0]
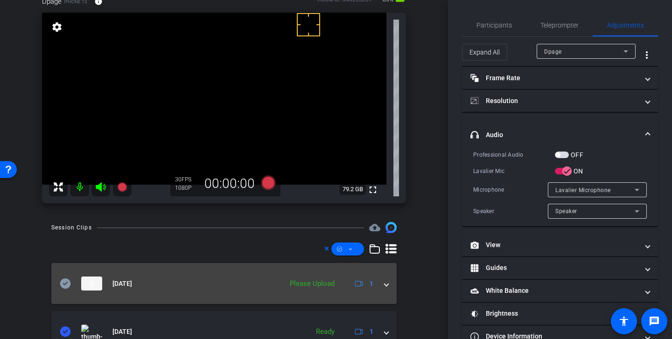
click at [67, 284] on icon at bounding box center [65, 284] width 11 height 10
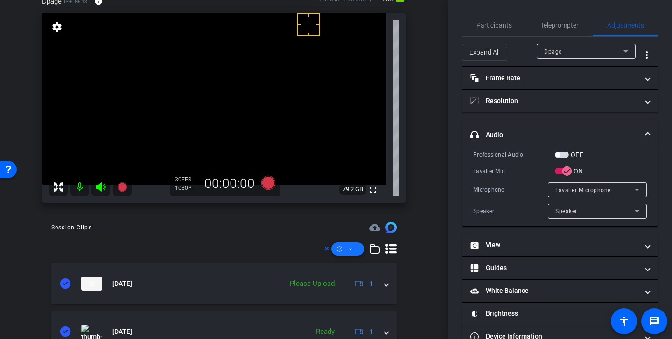
click at [350, 245] on span at bounding box center [347, 249] width 33 height 22
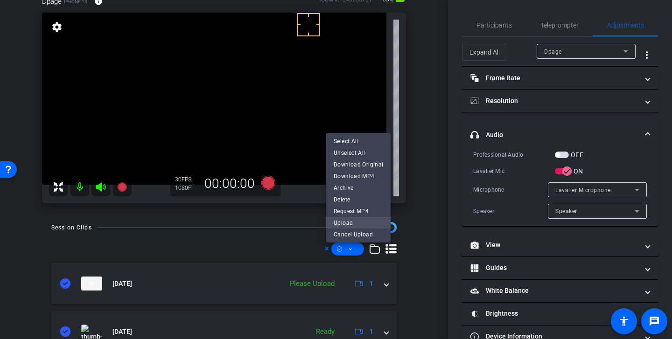
click at [365, 225] on span "Upload" at bounding box center [358, 223] width 49 height 11
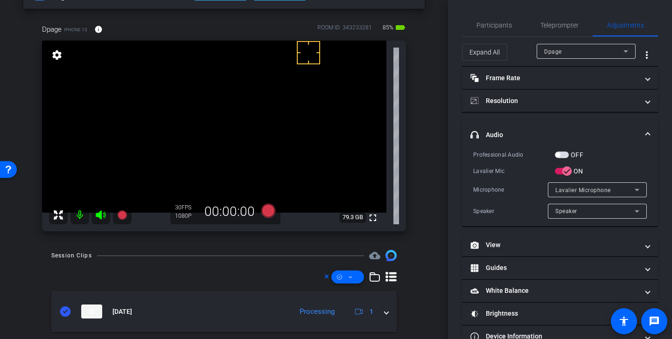
scroll to position [31, 0]
drag, startPoint x: 422, startPoint y: 246, endPoint x: 293, endPoint y: 45, distance: 238.5
click at [267, 212] on icon at bounding box center [268, 211] width 14 height 14
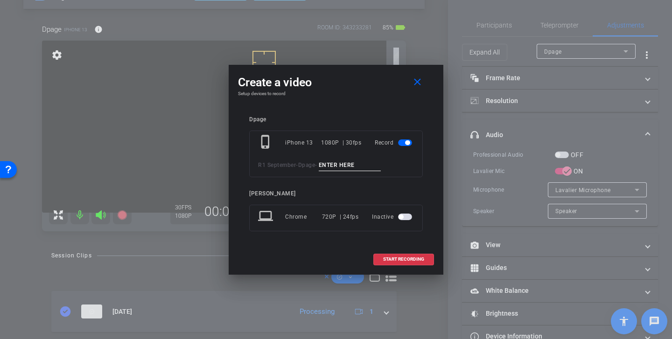
click at [346, 164] on input at bounding box center [350, 166] width 63 height 12
type input "window 6"
click at [408, 260] on span "START RECORDING" at bounding box center [403, 259] width 41 height 5
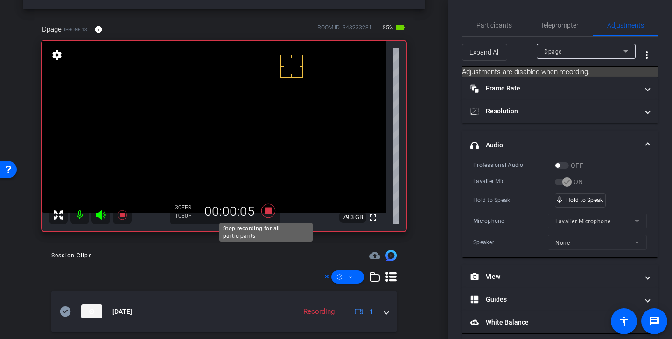
click at [269, 211] on icon at bounding box center [268, 211] width 22 height 17
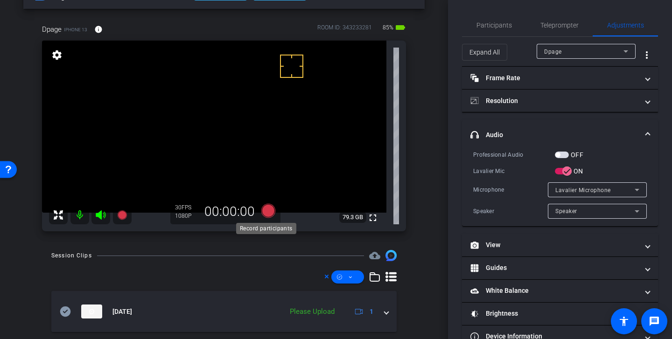
click at [266, 210] on icon at bounding box center [268, 211] width 14 height 14
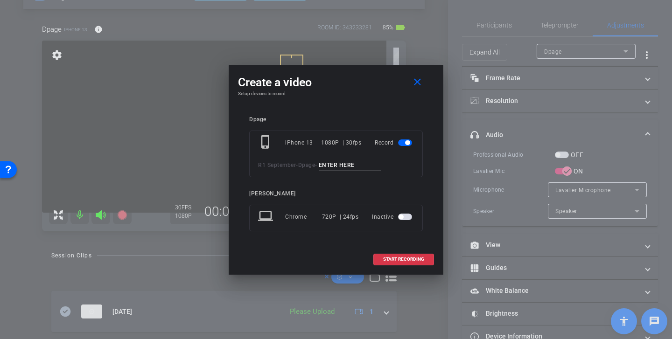
click at [344, 162] on input at bounding box center [350, 166] width 63 height 12
click at [420, 84] on mat-icon "close" at bounding box center [418, 83] width 12 height 12
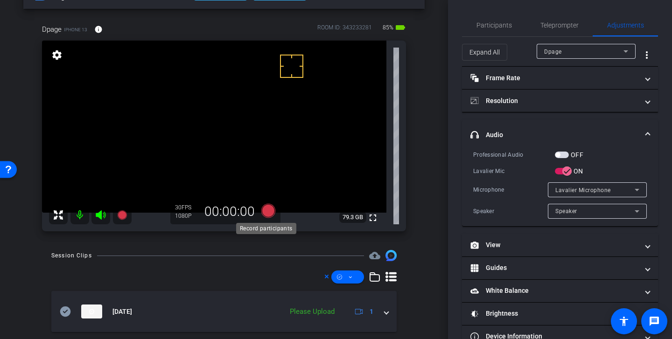
click at [267, 211] on icon at bounding box center [268, 211] width 14 height 14
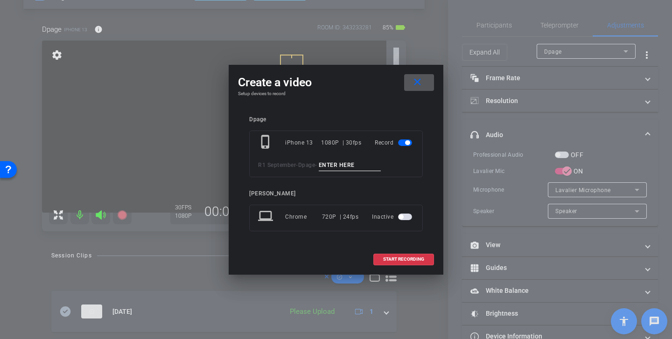
click at [342, 165] on input at bounding box center [350, 166] width 63 height 12
type input "group"
click at [401, 260] on span "START RECORDING" at bounding box center [403, 259] width 41 height 5
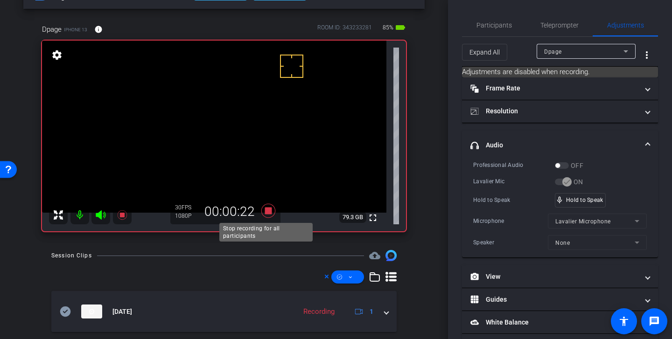
click at [267, 208] on icon at bounding box center [268, 211] width 14 height 14
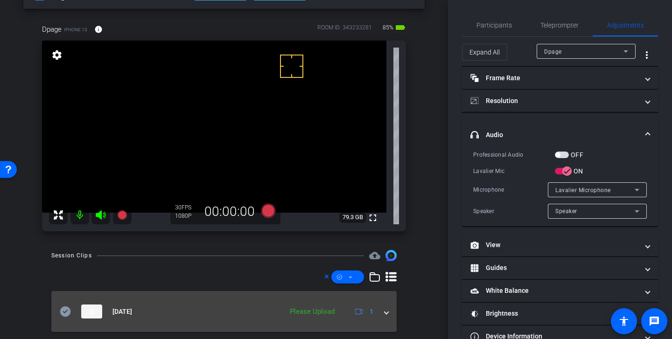
click at [66, 308] on icon at bounding box center [65, 312] width 11 height 10
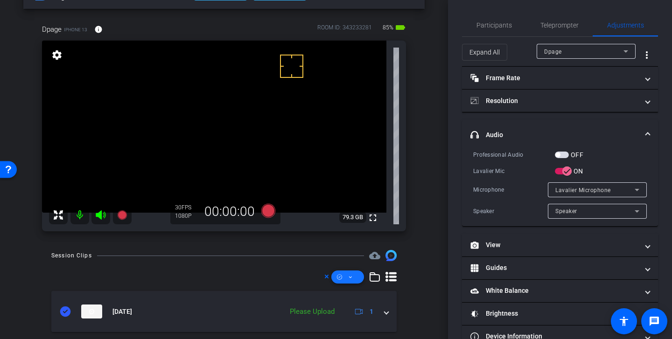
click at [352, 278] on span at bounding box center [347, 277] width 33 height 22
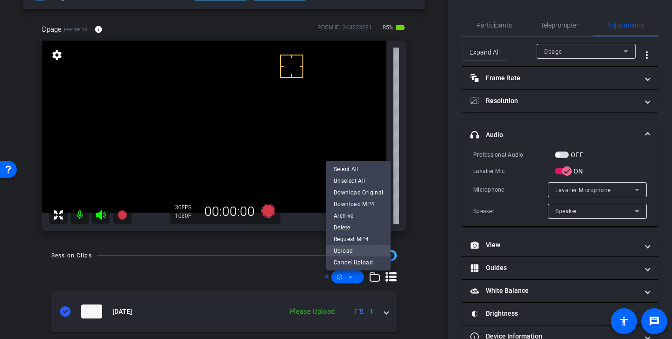
click at [358, 248] on span "Upload" at bounding box center [358, 251] width 49 height 11
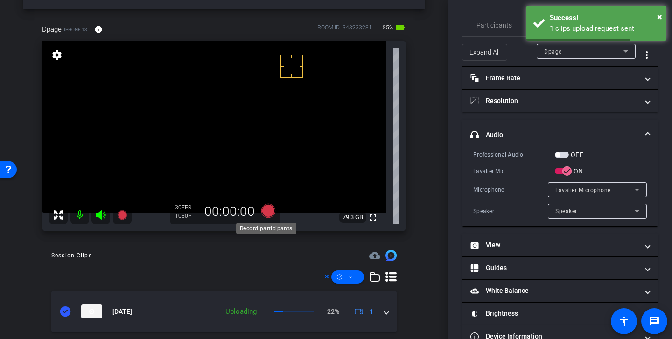
click at [268, 211] on icon at bounding box center [268, 211] width 14 height 14
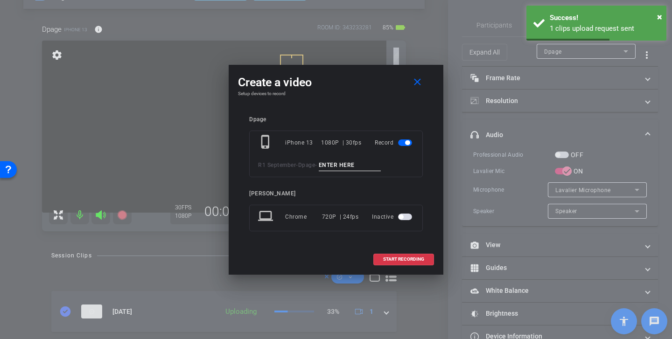
click at [356, 170] on input at bounding box center [350, 166] width 63 height 12
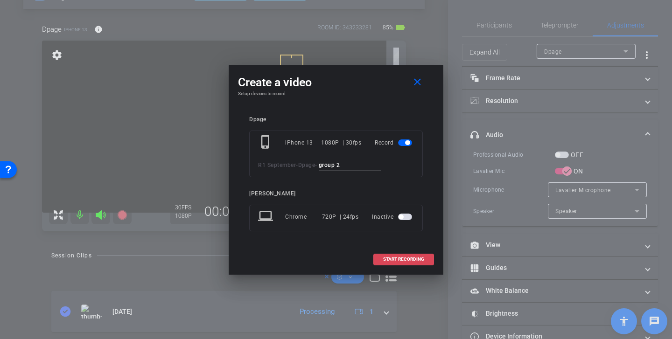
type input "group 2"
click at [409, 258] on span "START RECORDING" at bounding box center [403, 259] width 41 height 5
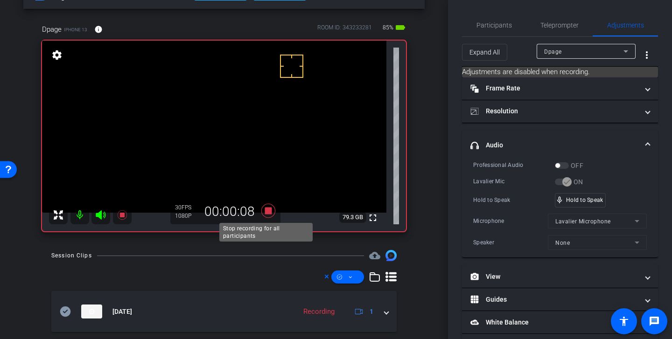
click at [266, 211] on icon at bounding box center [268, 211] width 14 height 14
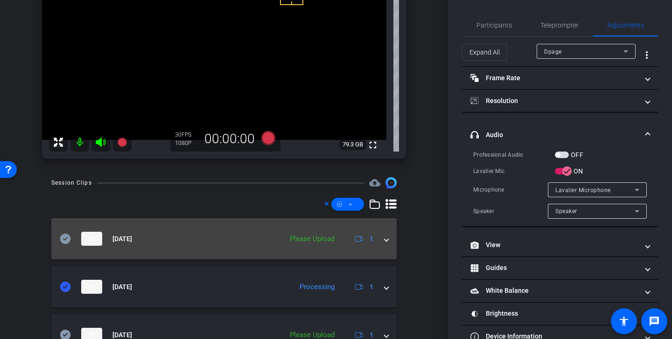
scroll to position [112, 0]
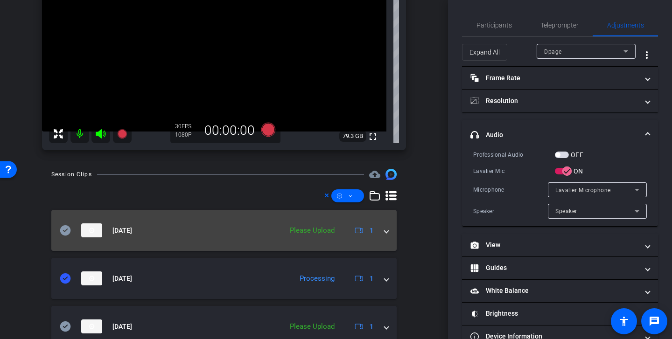
click at [66, 233] on icon at bounding box center [65, 230] width 11 height 10
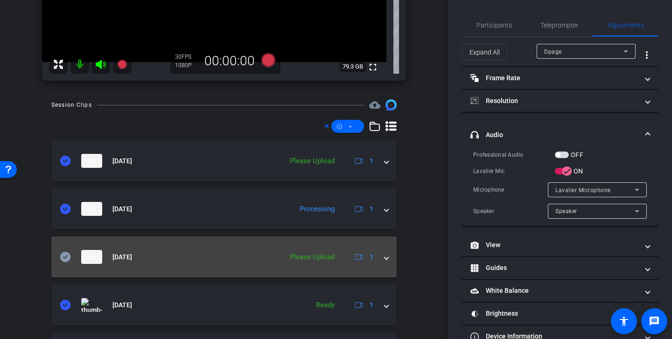
click at [67, 256] on icon at bounding box center [65, 257] width 11 height 11
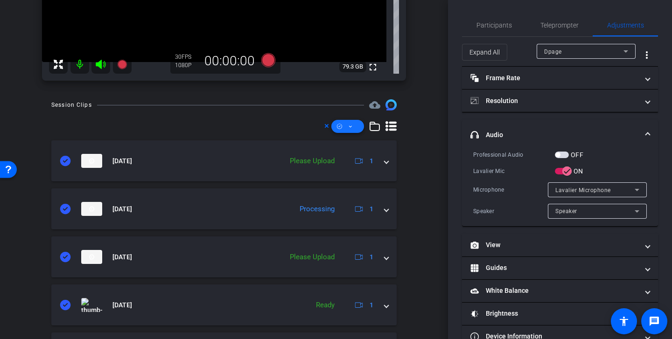
click at [349, 122] on span at bounding box center [347, 126] width 33 height 22
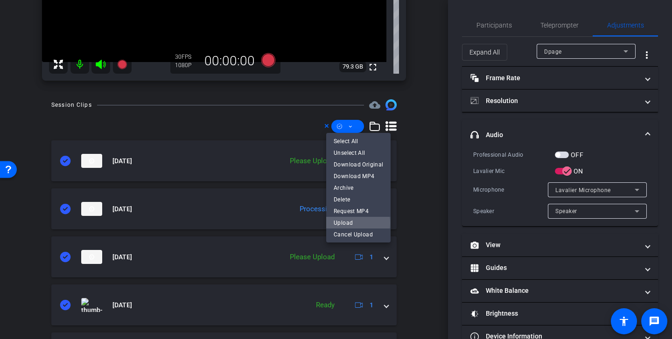
click at [358, 224] on span "Upload" at bounding box center [358, 223] width 49 height 11
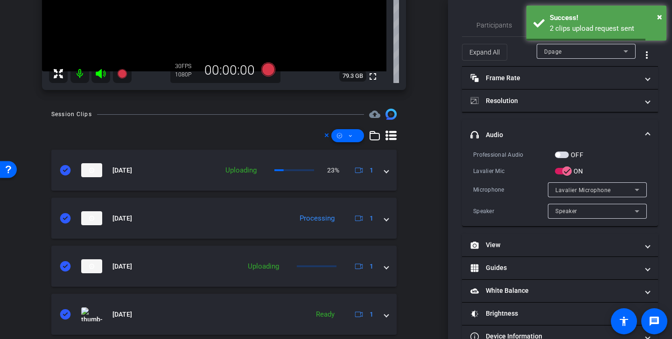
scroll to position [0, 0]
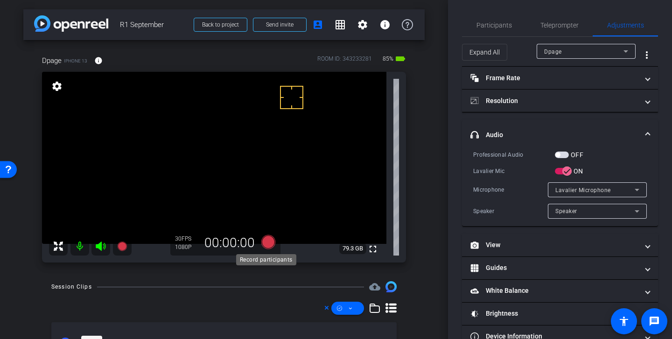
click at [265, 242] on icon at bounding box center [268, 242] width 14 height 14
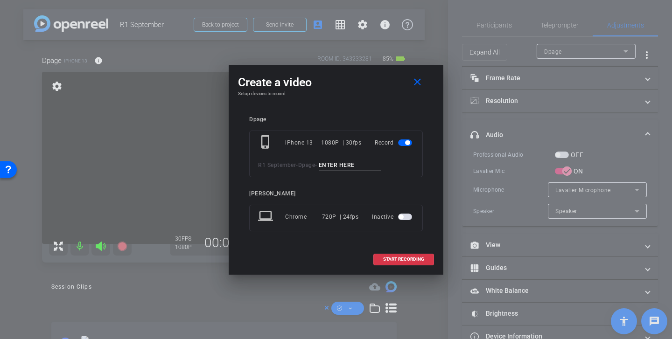
click at [351, 167] on input at bounding box center [350, 166] width 63 height 12
type input "group picture"
click at [404, 258] on span "START RECORDING" at bounding box center [403, 259] width 41 height 5
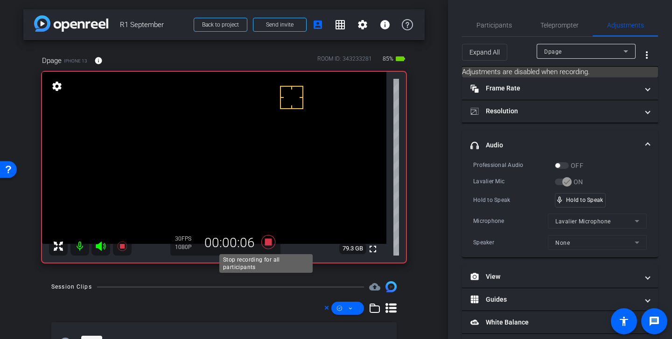
click at [267, 241] on icon at bounding box center [268, 242] width 14 height 14
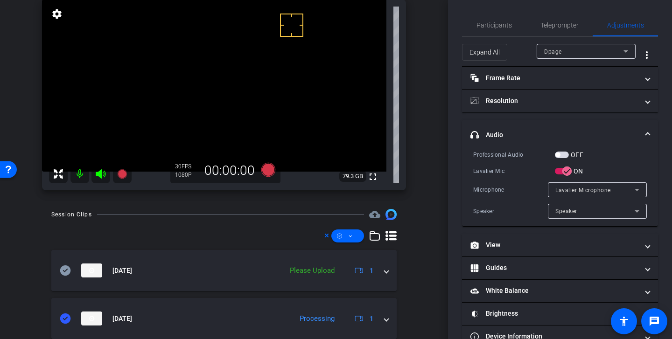
scroll to position [94, 0]
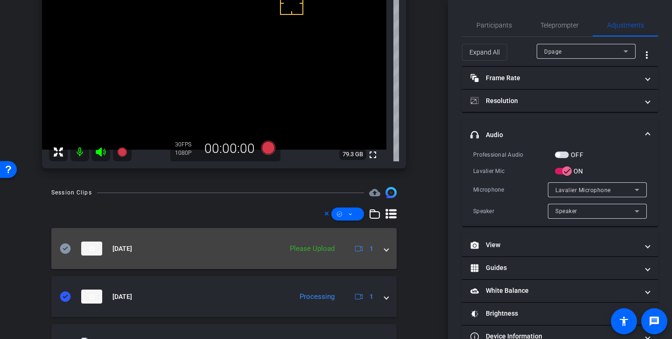
click at [62, 251] on icon at bounding box center [65, 249] width 11 height 10
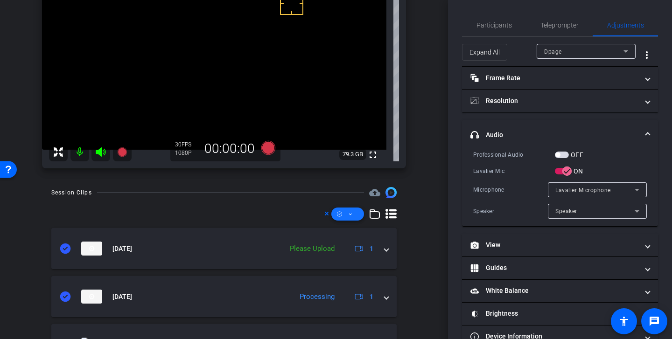
click at [348, 212] on icon at bounding box center [350, 215] width 5 height 12
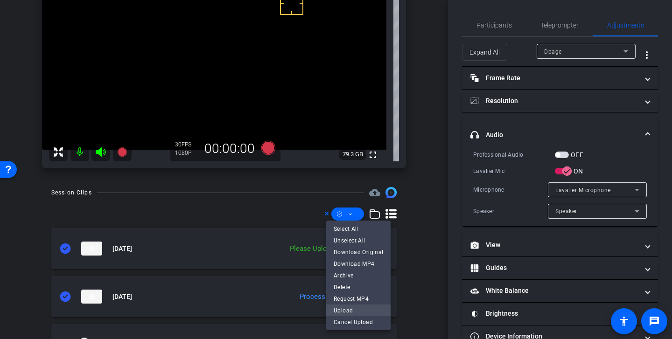
click at [359, 309] on span "Upload" at bounding box center [358, 310] width 49 height 11
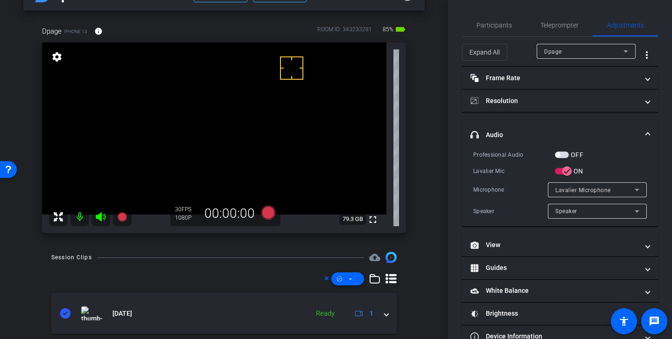
scroll to position [0, 0]
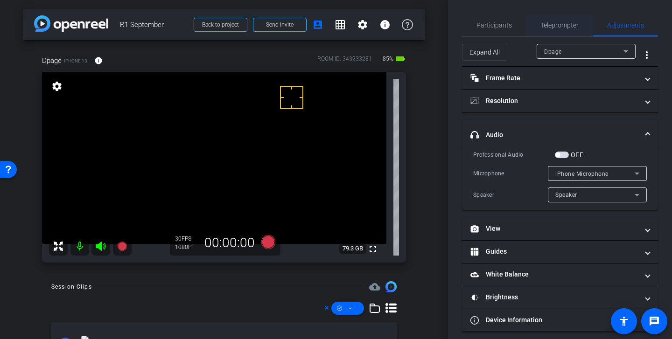
click at [561, 22] on span "Teleprompter" at bounding box center [560, 25] width 38 height 7
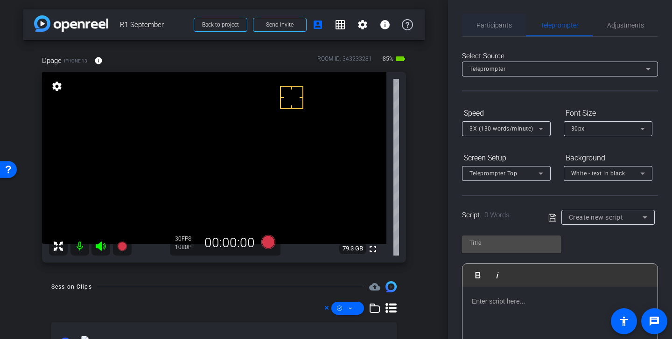
click at [493, 24] on span "Participants" at bounding box center [494, 25] width 35 height 7
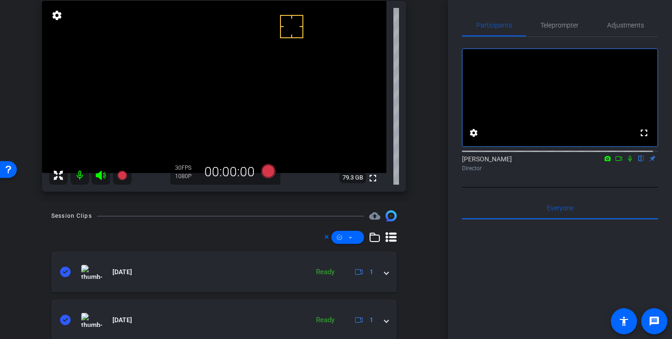
scroll to position [36, 0]
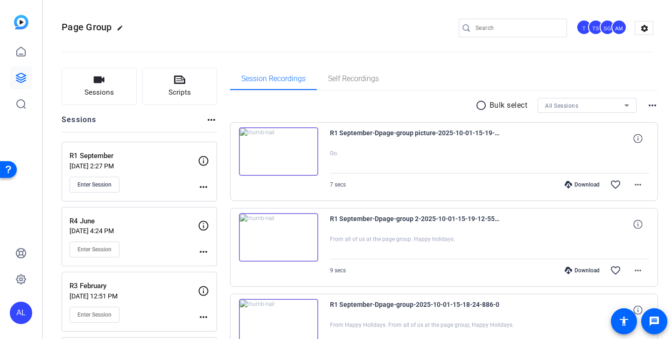
click at [476, 105] on mat-icon "radio_button_unchecked" at bounding box center [483, 105] width 14 height 11
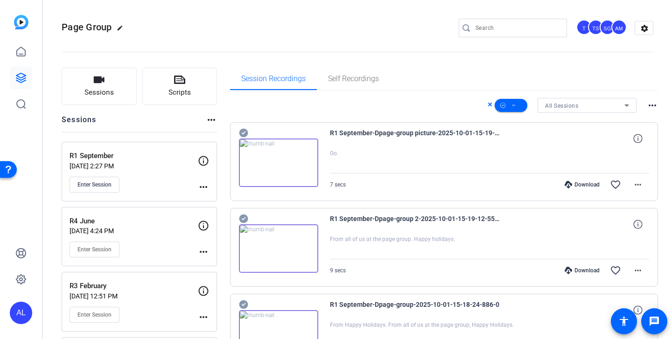
click at [242, 133] on icon at bounding box center [243, 132] width 9 height 11
click at [244, 219] on icon at bounding box center [243, 219] width 9 height 9
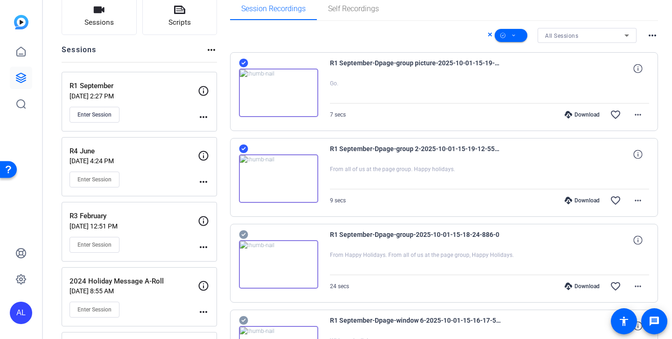
click at [242, 230] on icon at bounding box center [243, 234] width 9 height 11
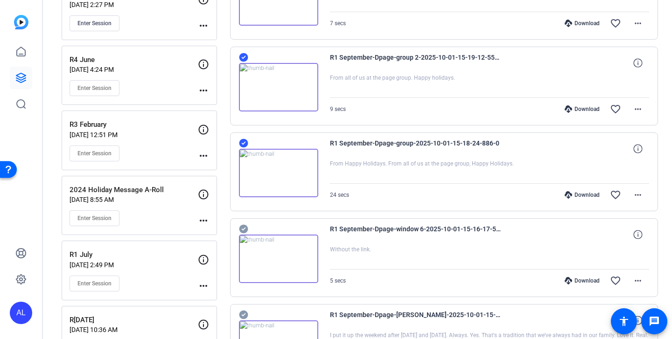
click at [243, 225] on icon at bounding box center [243, 229] width 9 height 9
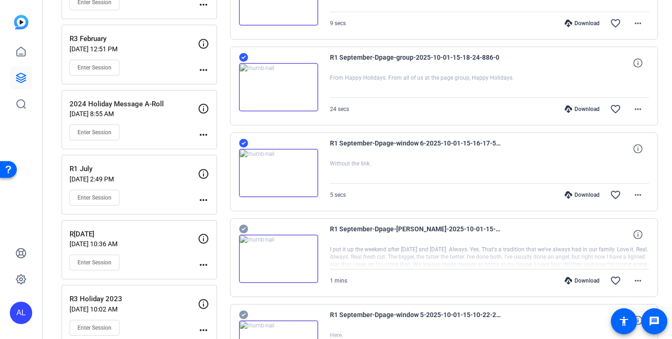
click at [244, 227] on icon at bounding box center [243, 229] width 9 height 9
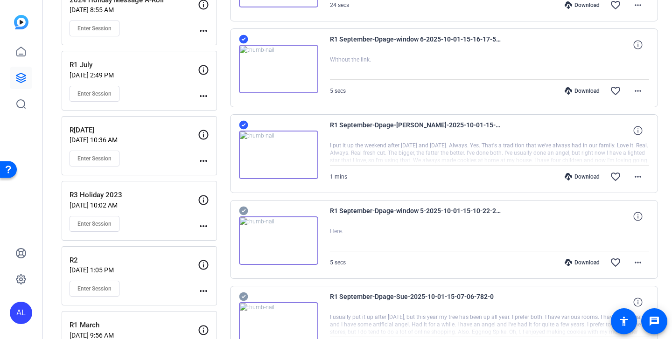
click at [246, 205] on div "R1 September-Dpage-window 5-2025-10-01-15-10-22-246-0 Here. 5 secs Download fav…" at bounding box center [444, 239] width 429 height 79
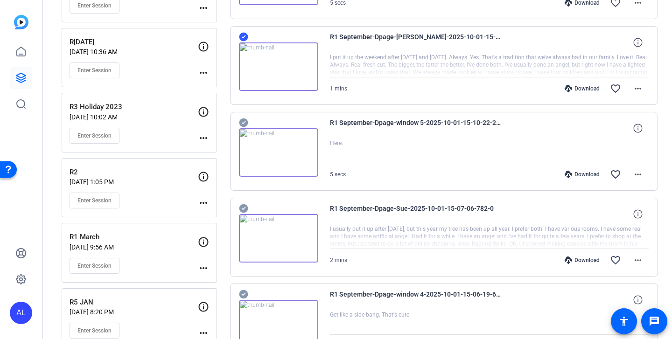
scroll to position [444, 0]
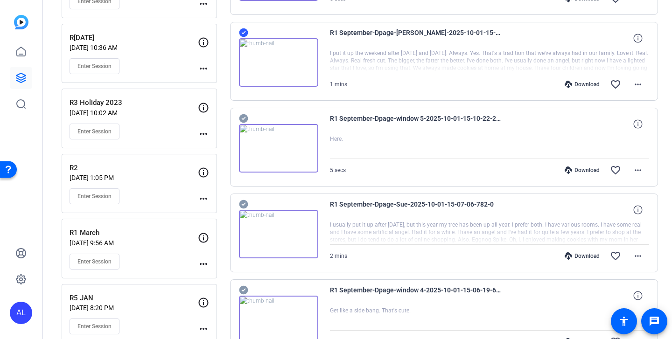
click at [244, 200] on icon at bounding box center [243, 204] width 9 height 9
click at [245, 121] on icon at bounding box center [243, 118] width 9 height 9
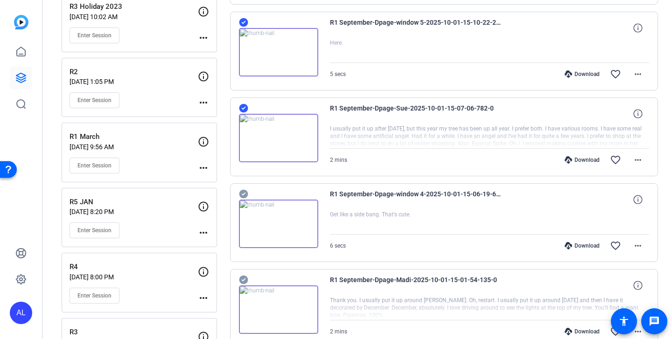
scroll to position [576, 0]
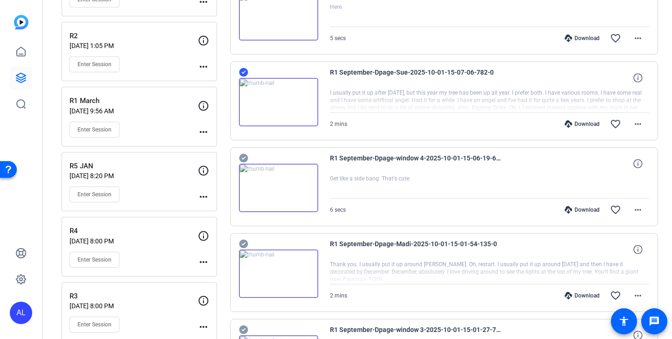
click at [244, 166] on img at bounding box center [278, 188] width 79 height 49
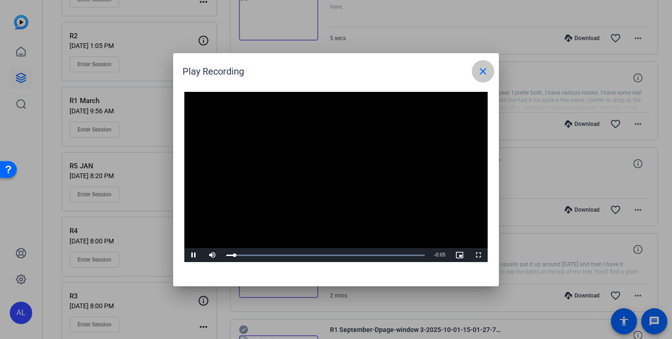
click at [483, 70] on mat-icon "close" at bounding box center [483, 71] width 11 height 11
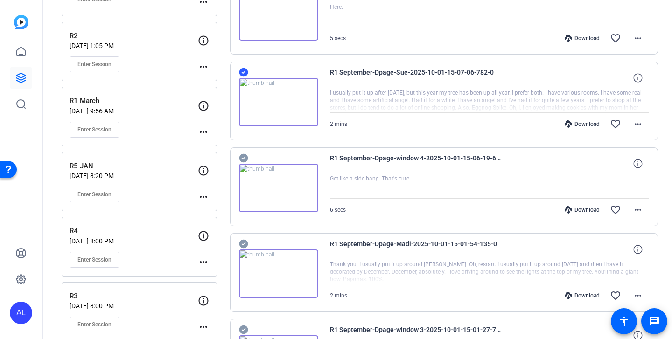
click at [241, 157] on icon at bounding box center [243, 158] width 9 height 9
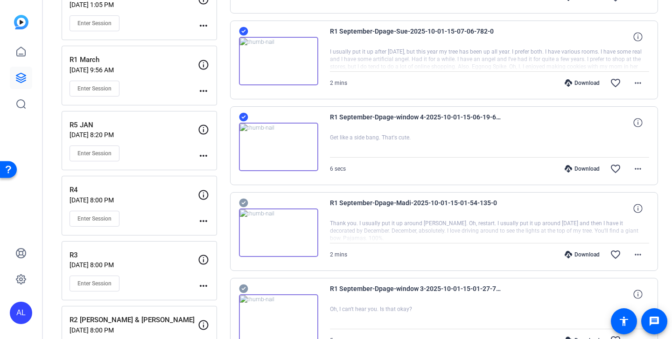
scroll to position [630, 0]
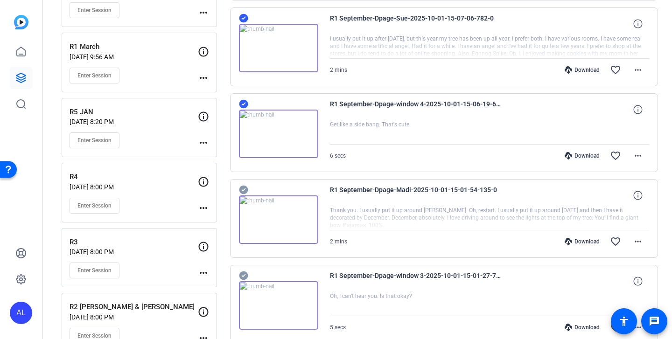
click at [244, 189] on icon at bounding box center [243, 190] width 9 height 9
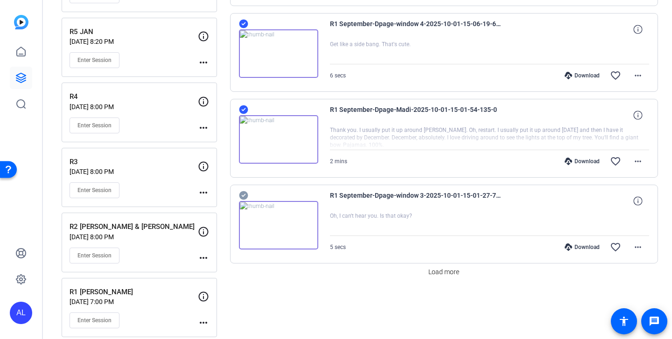
scroll to position [722, 0]
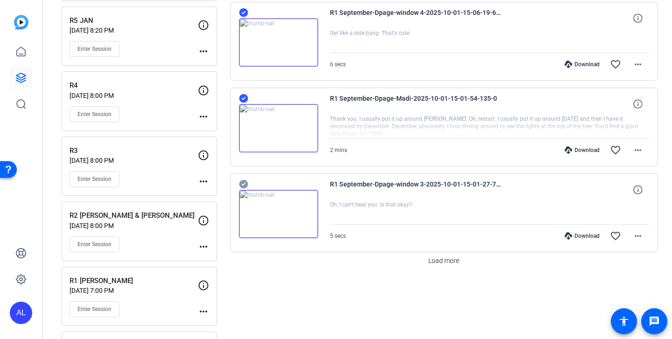
click at [243, 184] on icon at bounding box center [243, 184] width 9 height 11
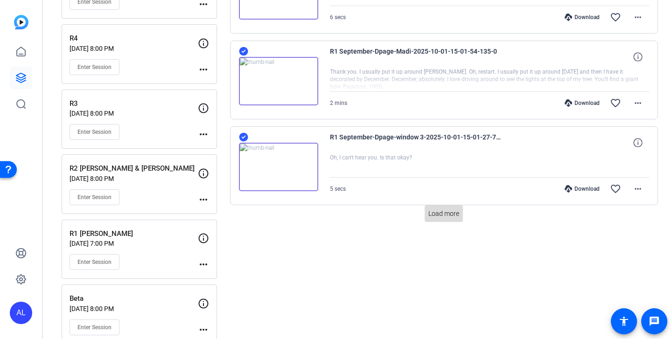
click at [436, 214] on span "Load more" at bounding box center [444, 214] width 31 height 10
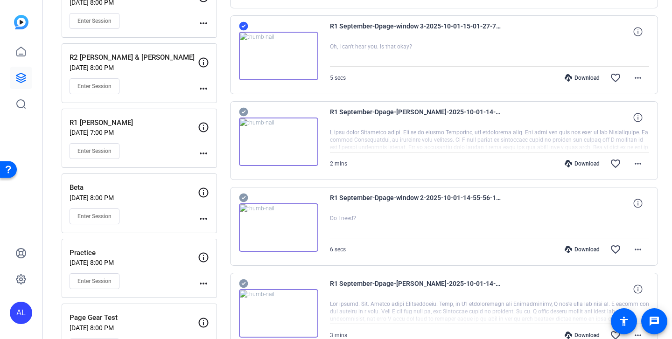
scroll to position [873, 0]
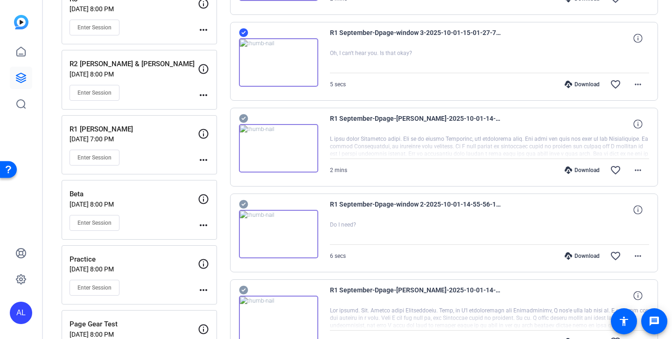
click at [246, 122] on icon at bounding box center [243, 118] width 9 height 11
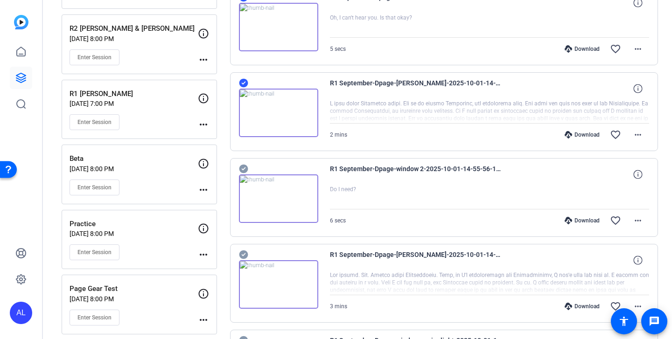
scroll to position [935, 0]
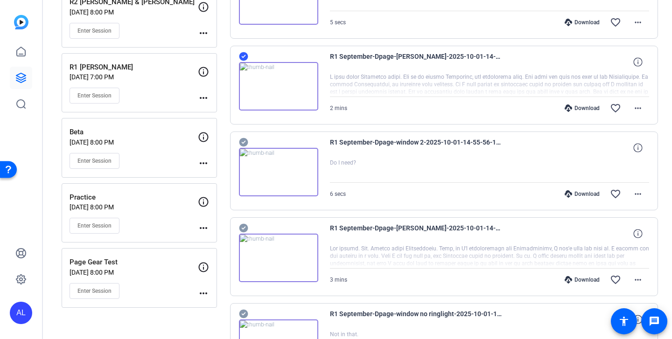
click at [240, 137] on icon at bounding box center [243, 142] width 9 height 11
click at [242, 227] on icon at bounding box center [243, 228] width 9 height 9
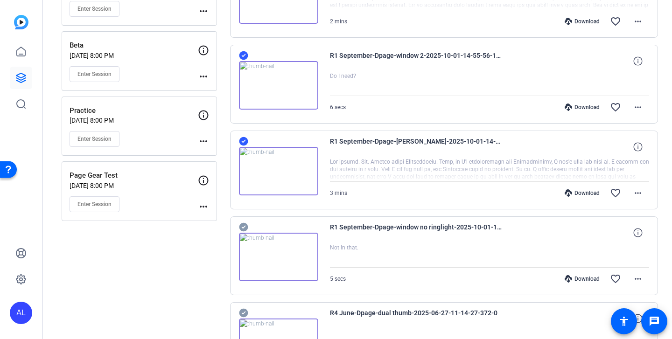
click at [242, 222] on icon at bounding box center [243, 227] width 9 height 11
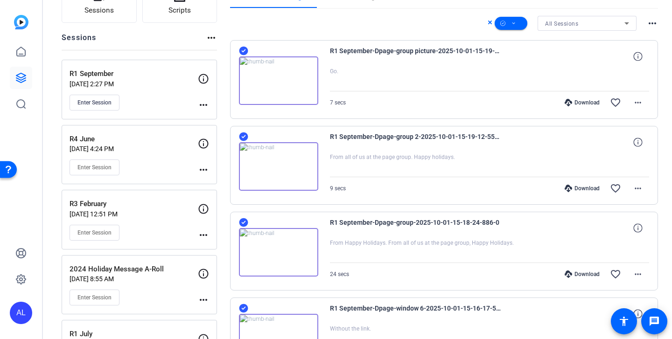
scroll to position [0, 0]
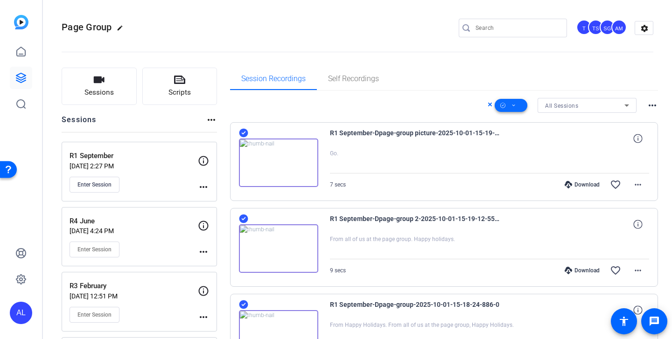
click at [512, 106] on icon at bounding box center [514, 106] width 5 height 12
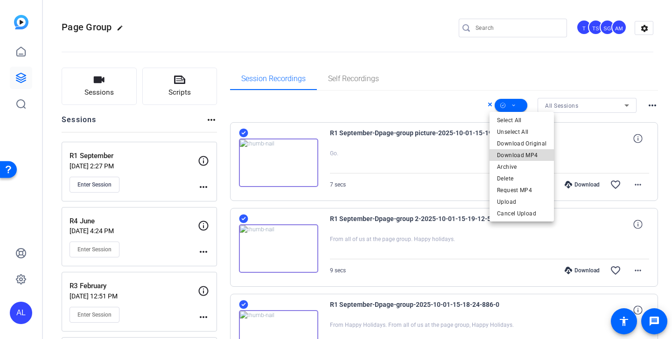
click at [525, 157] on span "Download MP4" at bounding box center [521, 155] width 49 height 11
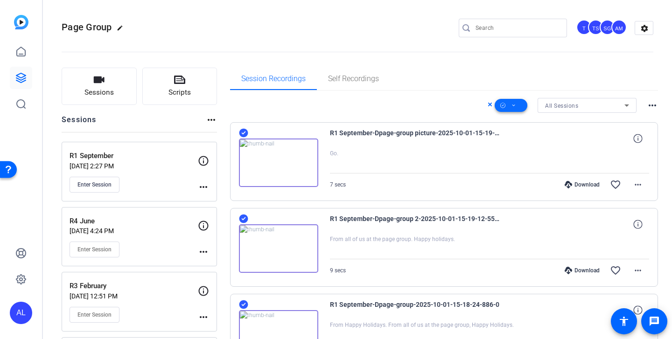
click at [505, 104] on span at bounding box center [511, 105] width 33 height 22
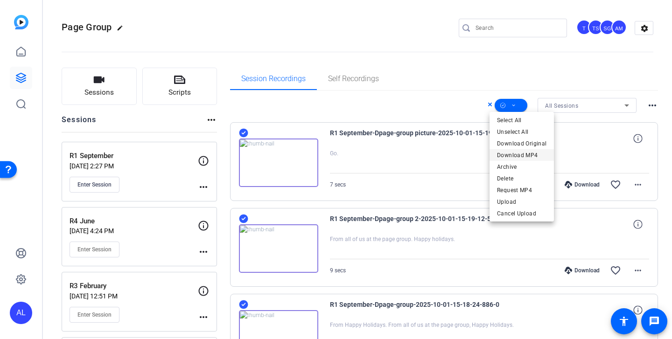
click at [525, 153] on span "Download MP4" at bounding box center [521, 155] width 49 height 11
